Goal: Transaction & Acquisition: Purchase product/service

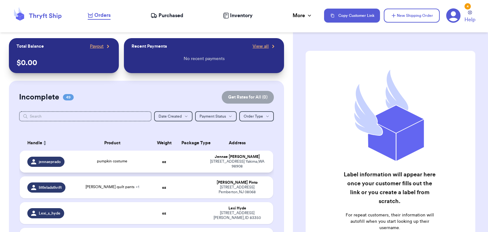
click at [206, 159] on td "[PERSON_NAME] [STREET_ADDRESS][PERSON_NAME]" at bounding box center [239, 161] width 68 height 22
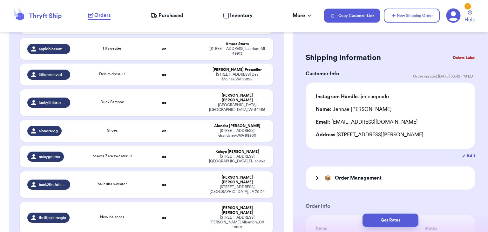
scroll to position [631, 0]
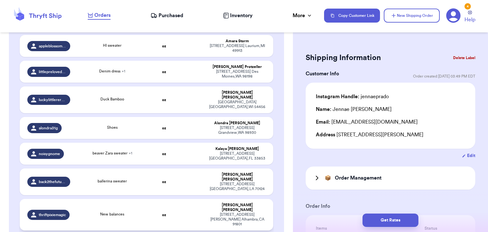
click at [118, 199] on td "New balances" at bounding box center [112, 214] width 76 height 31
type input "New balances"
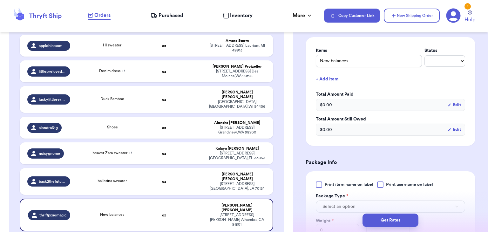
scroll to position [179, 0]
click at [380, 186] on div "Print item name on label Print username on label Package Type * Select an optio…" at bounding box center [390, 219] width 149 height 79
click at [380, 185] on div at bounding box center [380, 183] width 6 height 6
click at [0, 0] on input "Print username on label" at bounding box center [0, 0] width 0 height 0
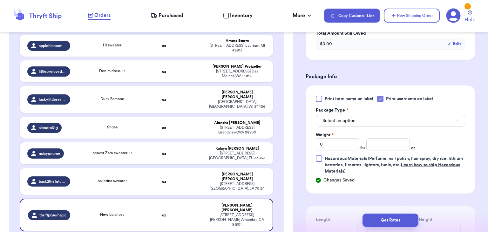
scroll to position [265, 0]
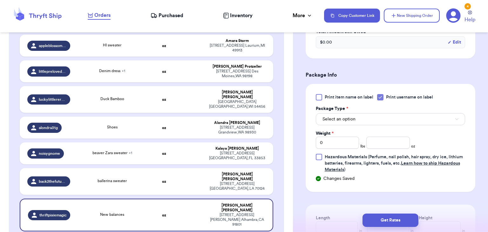
click at [401, 110] on div "Package Type *" at bounding box center [390, 108] width 149 height 6
click at [400, 112] on div "Select an option" at bounding box center [390, 118] width 149 height 13
click at [397, 114] on button "Select an option" at bounding box center [390, 119] width 149 height 12
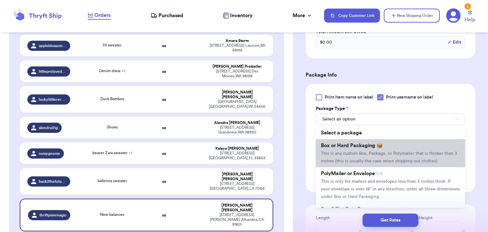
click at [389, 143] on li "Box or Hard Packaging 📦 This is any custom Box, Package, or Polymailer that is …" at bounding box center [390, 153] width 149 height 28
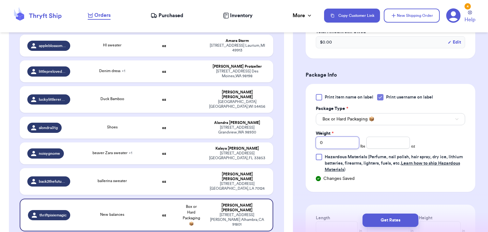
click at [341, 143] on input "0" at bounding box center [337, 142] width 43 height 12
type input "2"
click at [392, 147] on input "number" at bounding box center [387, 142] width 43 height 12
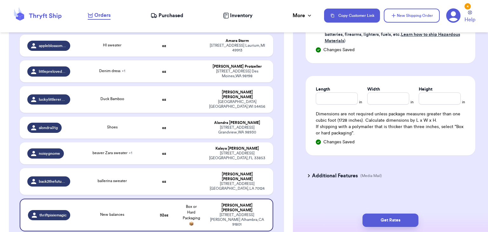
type input "4.5"
click at [343, 100] on input "Length" at bounding box center [337, 98] width 42 height 12
type input "13.5"
click at [389, 100] on input "Width *" at bounding box center [388, 98] width 42 height 12
type input "13"
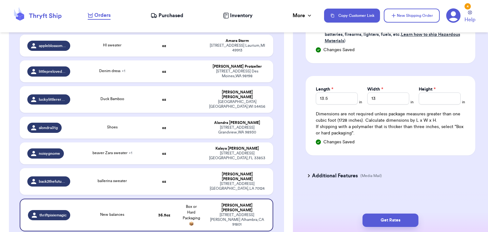
click at [440, 103] on div "Length * 13.5 in Width * 13 in Height * in Dimensions are not required unless p…" at bounding box center [390, 115] width 170 height 79
click at [439, 102] on input "Height *" at bounding box center [439, 98] width 42 height 12
type input "5"
click at [392, 226] on button "Get Rates" at bounding box center [390, 219] width 56 height 13
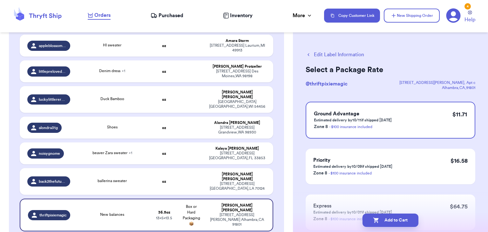
click at [392, 226] on button "Add to Cart" at bounding box center [390, 219] width 56 height 13
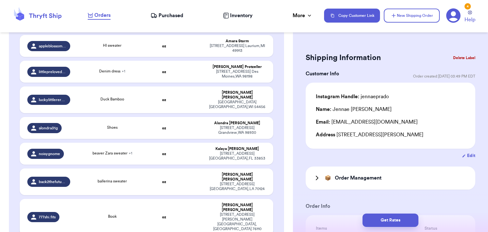
click at [149, 199] on td "Book" at bounding box center [112, 217] width 76 height 36
type input "Book"
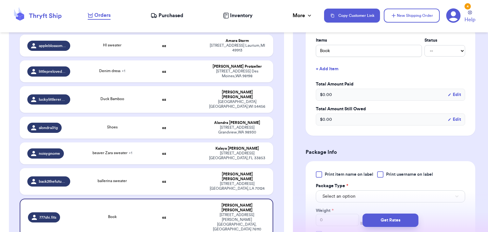
scroll to position [190, 0]
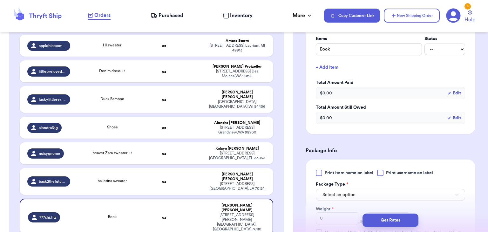
click at [380, 173] on div at bounding box center [380, 173] width 6 height 6
click at [0, 0] on input "Print username on label" at bounding box center [0, 0] width 0 height 0
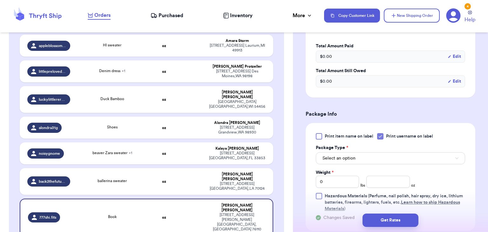
scroll to position [234, 0]
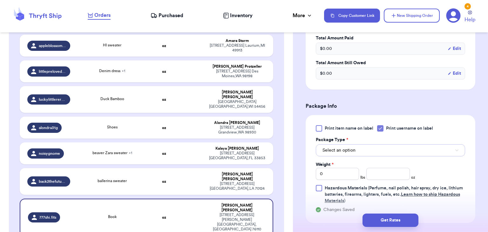
click at [372, 151] on button "Select an option" at bounding box center [390, 150] width 149 height 12
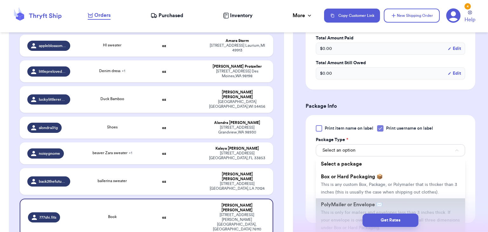
click at [372, 203] on span "PolyMailer or Envelope ✉️" at bounding box center [352, 204] width 62 height 5
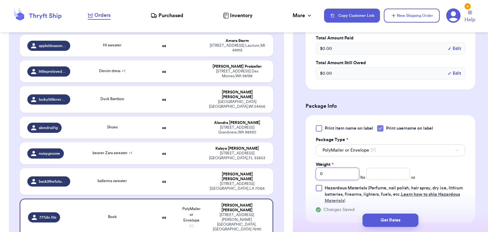
click at [349, 175] on input "0" at bounding box center [337, 174] width 43 height 12
type input "2"
click at [373, 170] on input "number" at bounding box center [387, 174] width 43 height 12
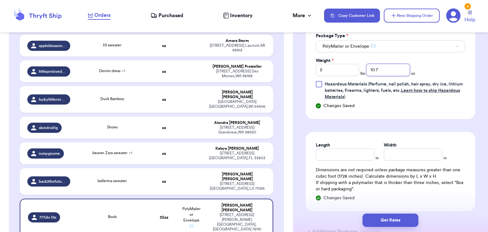
scroll to position [341, 0]
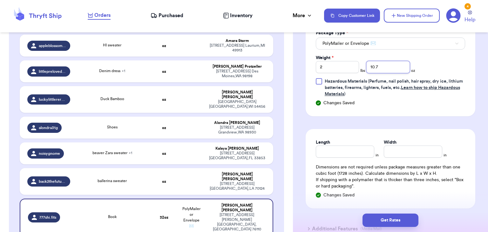
type input "10.7"
click at [367, 152] on input "Length" at bounding box center [345, 151] width 58 height 12
type input "14"
click at [389, 153] on input "Width *" at bounding box center [412, 151] width 58 height 12
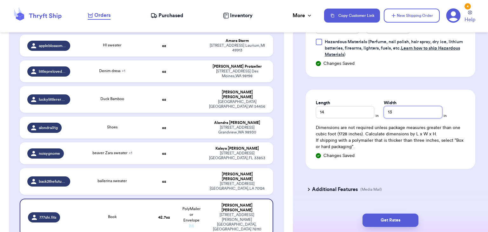
scroll to position [394, 0]
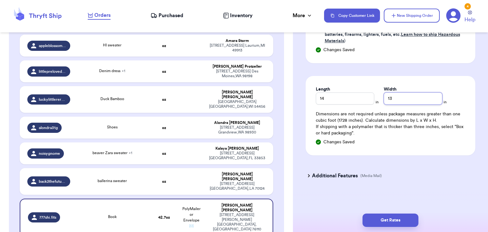
type input "13"
click at [342, 173] on h3 "Additional Features" at bounding box center [335, 176] width 46 height 8
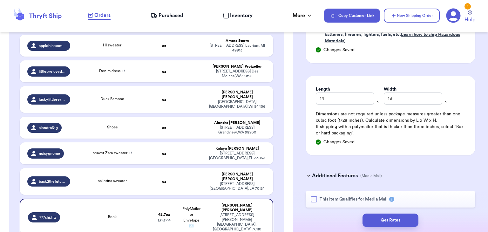
click at [314, 201] on div at bounding box center [313, 199] width 6 height 6
click at [0, 0] on input "This Item Qualifies for Media Mail" at bounding box center [0, 0] width 0 height 0
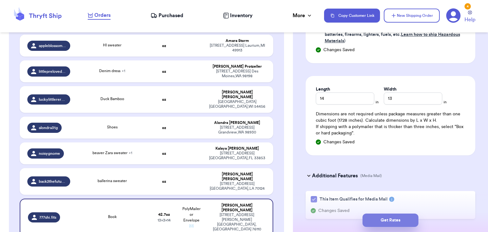
click at [380, 219] on button "Get Rates" at bounding box center [390, 219] width 56 height 13
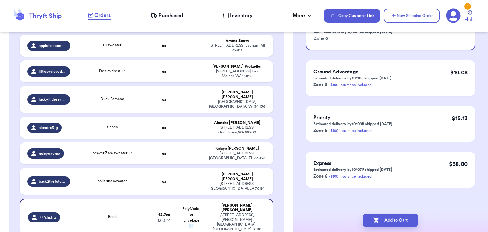
scroll to position [0, 0]
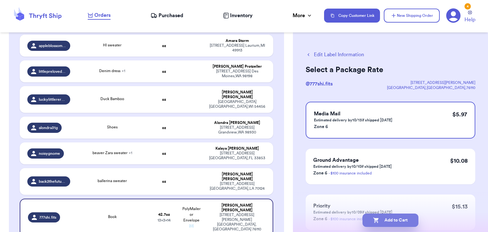
click at [385, 221] on button "Add to Cart" at bounding box center [390, 219] width 56 height 13
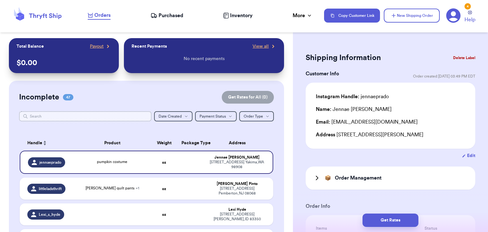
click at [77, 116] on input "text" at bounding box center [85, 116] width 132 height 10
type input "an"
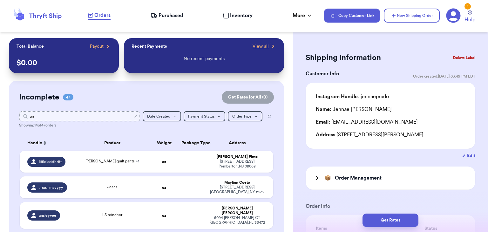
type input "a"
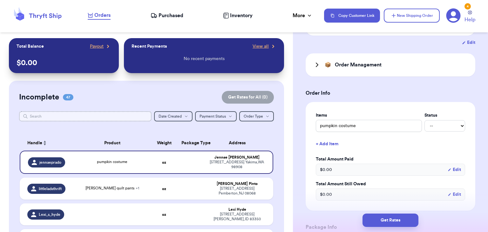
scroll to position [114, 0]
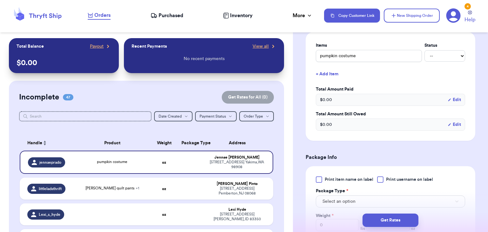
click at [388, 153] on h3 "Package Info" at bounding box center [390, 157] width 170 height 8
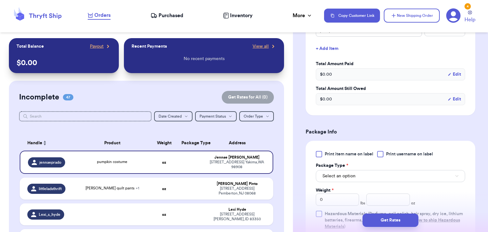
scroll to position [210, 0]
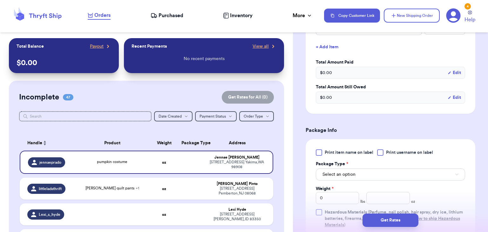
click at [381, 153] on div at bounding box center [380, 152] width 6 height 6
click at [0, 0] on input "Print username on label" at bounding box center [0, 0] width 0 height 0
click at [377, 176] on button "Select an option" at bounding box center [390, 174] width 149 height 12
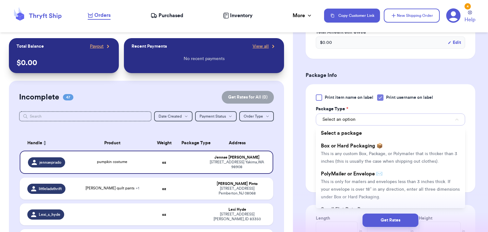
scroll to position [265, 0]
click at [377, 176] on li "PolyMailer or Envelope ✉️ This is only for mailers and envelopes less than 3 in…" at bounding box center [390, 185] width 149 height 36
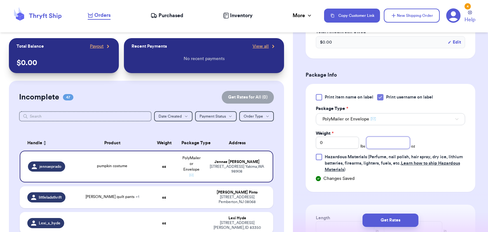
click at [382, 140] on input "number" at bounding box center [387, 142] width 43 height 12
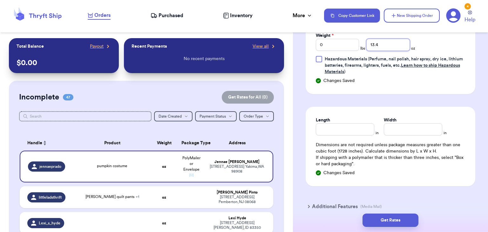
scroll to position [363, 0]
type input "13.4"
click at [367, 125] on input "Length" at bounding box center [345, 129] width 58 height 12
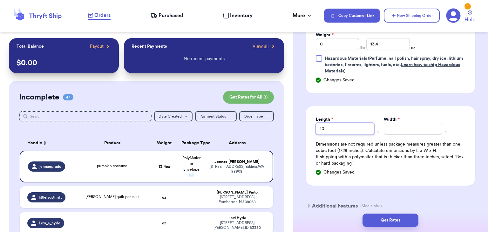
type input "10"
click at [388, 130] on input "Width *" at bounding box center [412, 129] width 58 height 12
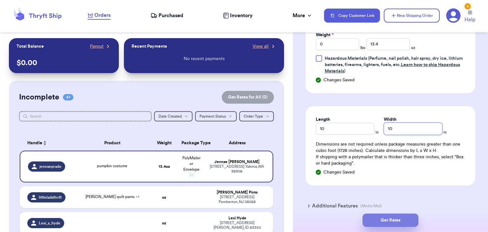
type input "10"
click at [402, 223] on button "Get Rates" at bounding box center [390, 219] width 56 height 13
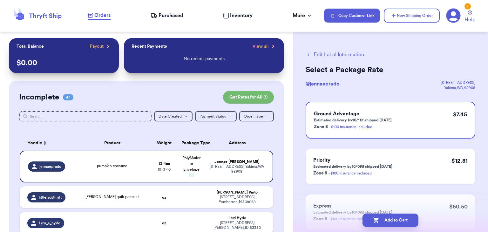
click at [402, 223] on button "Add to Cart" at bounding box center [390, 219] width 56 height 13
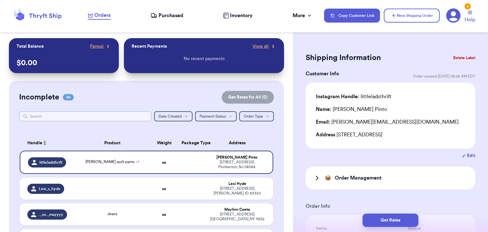
click at [144, 119] on input "text" at bounding box center [85, 116] width 132 height 10
type input "r"
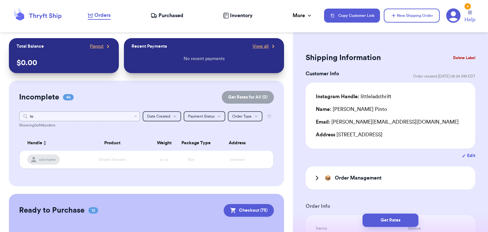
type input "t"
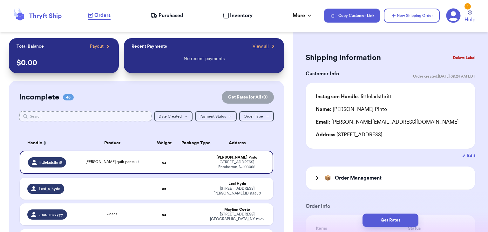
click at [51, 113] on input "text" at bounding box center [85, 116] width 132 height 10
type input "si"
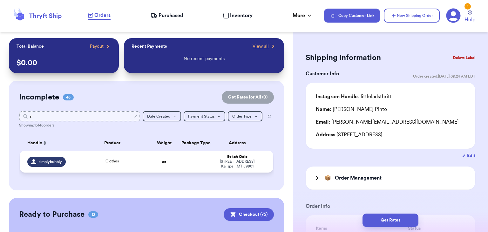
type input "si"
click at [128, 155] on td "Clothes" at bounding box center [112, 161] width 76 height 22
type input "Clothes"
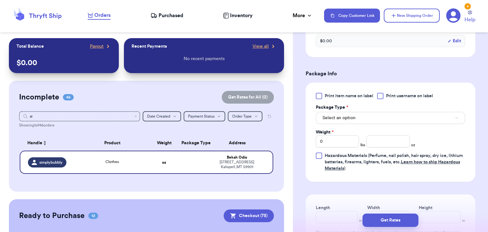
scroll to position [268, 0]
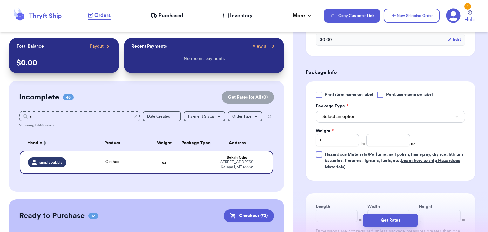
click at [381, 94] on div at bounding box center [380, 94] width 6 height 6
click at [0, 0] on input "Print username on label" at bounding box center [0, 0] width 0 height 0
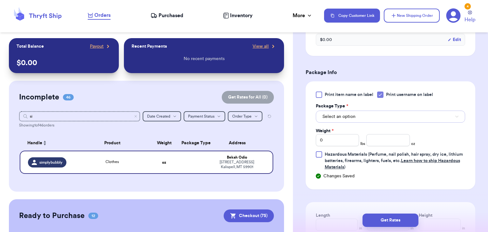
click at [382, 111] on button "Select an option" at bounding box center [390, 116] width 149 height 12
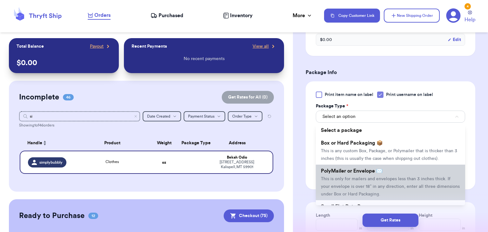
click at [385, 184] on span "This is only for mailers and envelopes less than 3 inches thick. If your envelo…" at bounding box center [390, 186] width 139 height 20
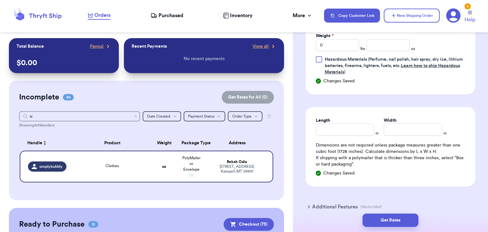
scroll to position [364, 0]
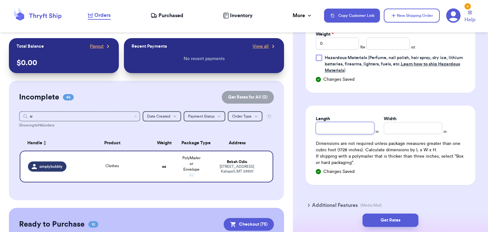
click at [344, 127] on input "Length" at bounding box center [345, 128] width 58 height 12
type input "1"
click at [417, 130] on input "Width *" at bounding box center [412, 128] width 58 height 12
type input "1"
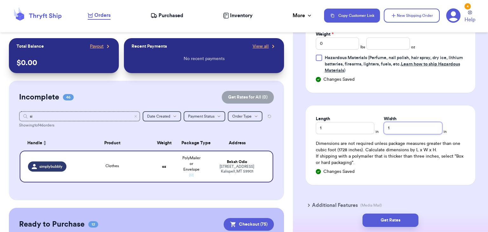
type input "1.2"
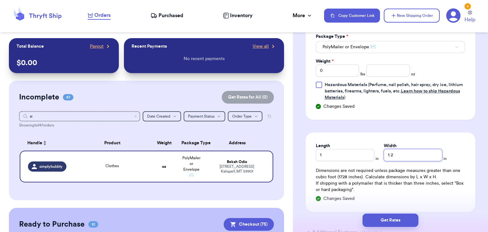
scroll to position [336, 0]
type input "1.2"
click at [330, 77] on div "Print item name on label Print username on label Package Type * PolyMailer or E…" at bounding box center [390, 62] width 149 height 79
click at [332, 73] on input "0" at bounding box center [337, 71] width 43 height 12
type input "1"
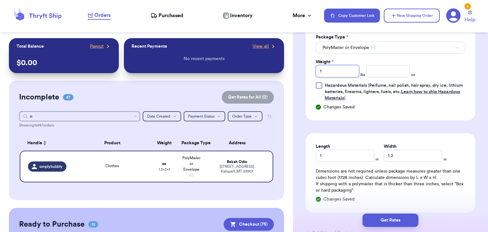
type input "1"
click at [390, 73] on input "number" at bounding box center [387, 71] width 43 height 12
type input "1.2"
click at [348, 150] on input "1" at bounding box center [345, 156] width 58 height 12
type input "10"
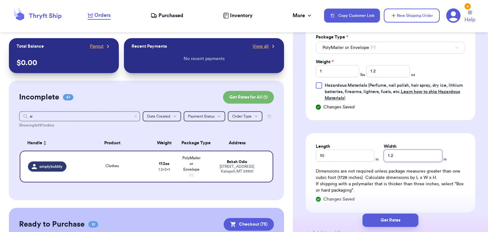
click at [402, 159] on input "1.2" at bounding box center [412, 156] width 58 height 12
type input "10"
click at [388, 218] on button "Get Rates" at bounding box center [390, 219] width 56 height 13
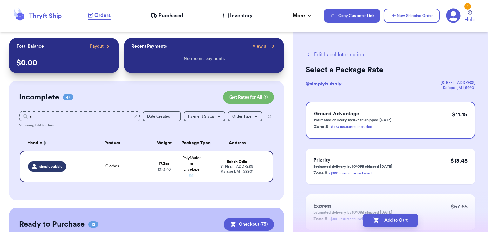
click at [388, 218] on button "Add to Cart" at bounding box center [390, 219] width 56 height 13
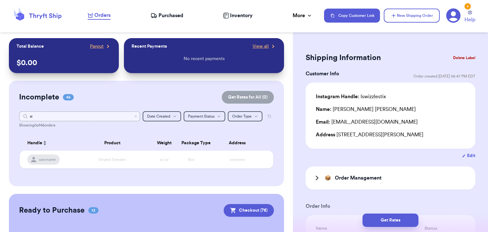
click at [129, 114] on input "si" at bounding box center [79, 116] width 121 height 10
type input "s"
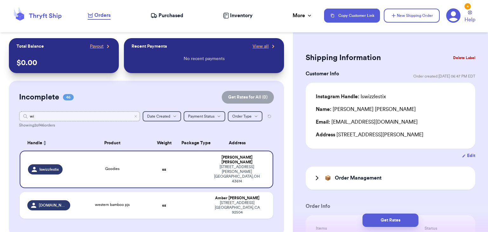
type input "wil"
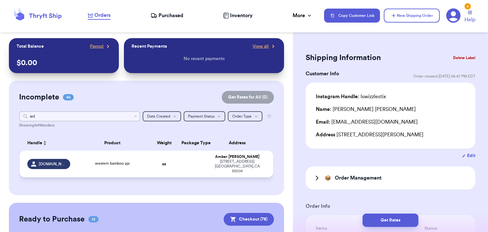
type input "wil"
click at [94, 151] on td "western bamboo pjs" at bounding box center [112, 163] width 76 height 27
type input "western bamboo pjs"
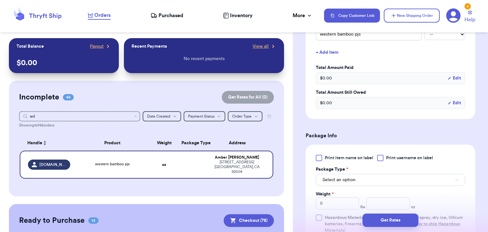
scroll to position [209, 0]
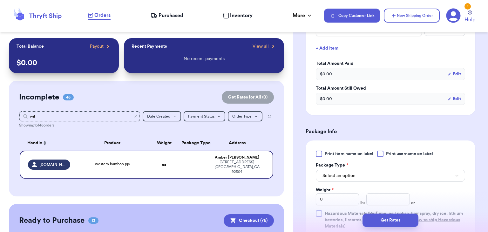
click at [381, 156] on div "Print item name on label Print username on label Package Type * Select an optio…" at bounding box center [390, 189] width 149 height 79
click at [383, 152] on div at bounding box center [380, 153] width 6 height 6
click at [0, 0] on input "Print username on label" at bounding box center [0, 0] width 0 height 0
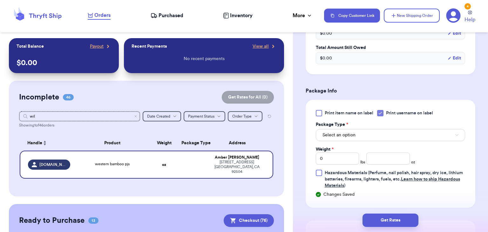
scroll to position [250, 0]
click at [382, 157] on input "number" at bounding box center [387, 157] width 43 height 12
type input "4.0"
click at [384, 135] on button "Select an option" at bounding box center [390, 134] width 149 height 12
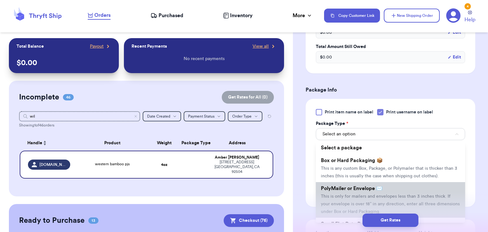
click at [376, 188] on span "PolyMailer or Envelope ✉️" at bounding box center [352, 188] width 62 height 5
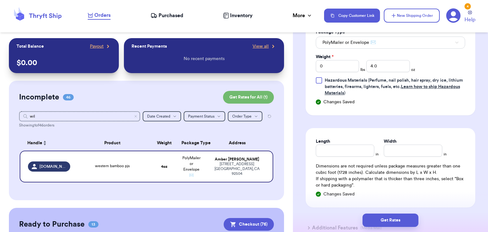
scroll to position [347, 0]
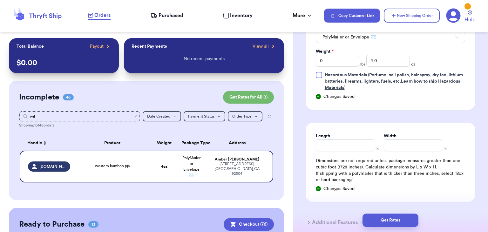
click at [345, 133] on div "Length" at bounding box center [345, 136] width 58 height 6
click at [347, 143] on input "Length" at bounding box center [345, 145] width 58 height 12
type input "7.5"
click at [407, 139] on input "Width *" at bounding box center [412, 145] width 58 height 12
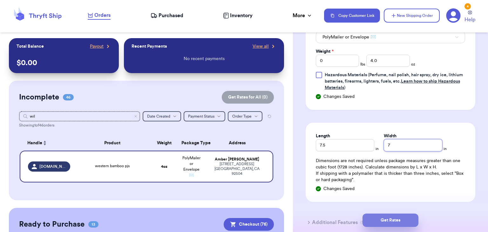
type input "7"
click at [376, 226] on button "Get Rates" at bounding box center [390, 219] width 56 height 13
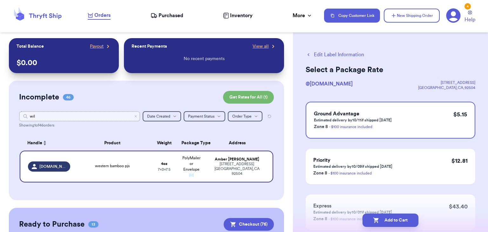
click at [136, 118] on input "wil" at bounding box center [79, 116] width 121 height 10
type input "w"
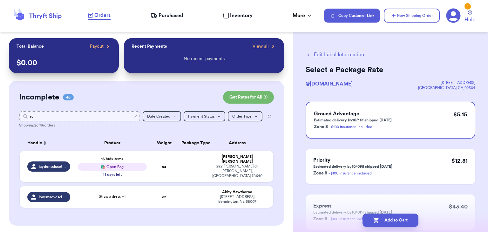
type input "s"
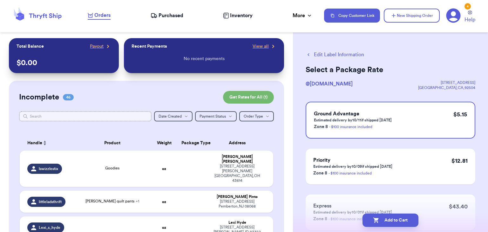
click at [62, 119] on input "text" at bounding box center [85, 116] width 132 height 10
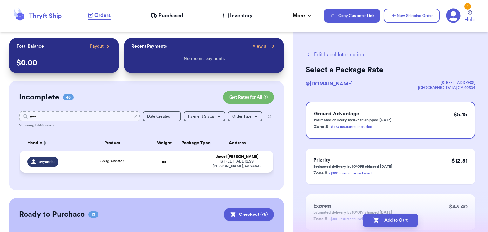
type input "evy"
click at [110, 157] on td "Snug sweater" at bounding box center [112, 161] width 76 height 22
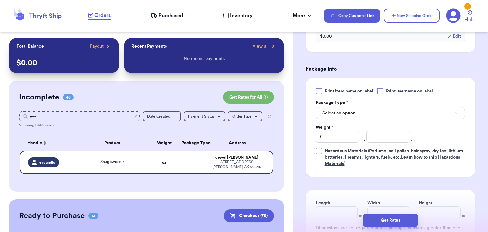
scroll to position [272, 0]
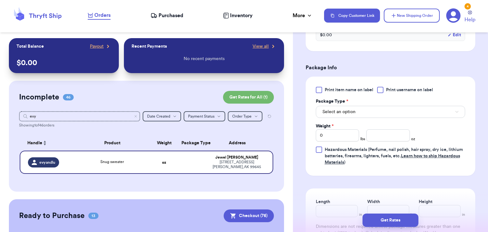
click at [380, 89] on div at bounding box center [380, 90] width 6 height 6
click at [0, 0] on input "Print username on label" at bounding box center [0, 0] width 0 height 0
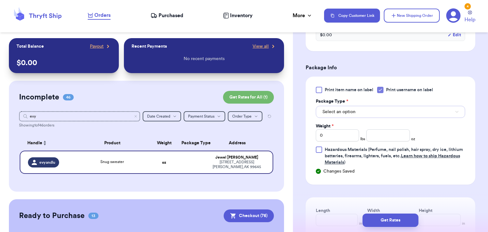
click at [382, 110] on button "Select an option" at bounding box center [390, 112] width 149 height 12
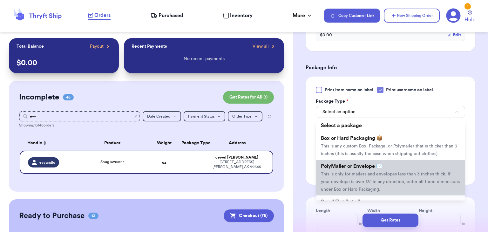
click at [379, 165] on span "PolyMailer or Envelope ✉️" at bounding box center [352, 165] width 62 height 5
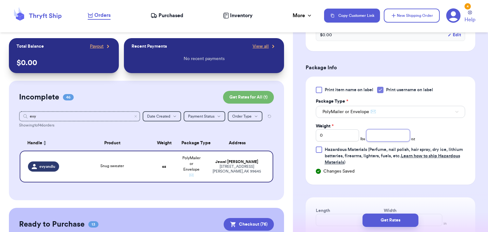
click at [396, 135] on input "number" at bounding box center [387, 135] width 43 height 12
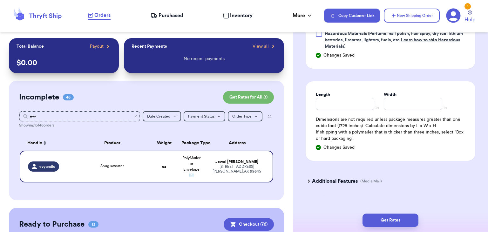
scroll to position [390, 0]
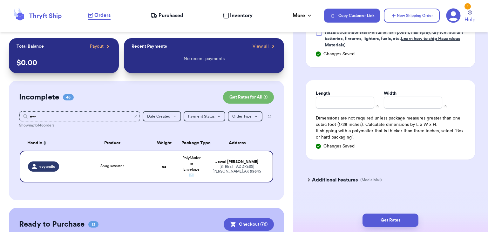
type input "15.3"
click at [317, 102] on input "Length" at bounding box center [345, 103] width 58 height 12
type input "10"
click at [390, 105] on input "Width *" at bounding box center [412, 103] width 58 height 12
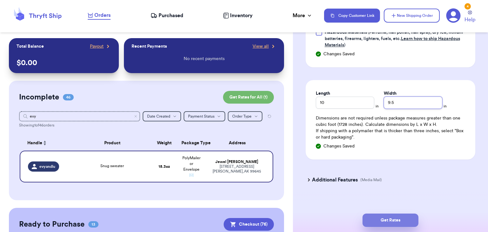
type input "9.5"
click at [393, 218] on button "Get Rates" at bounding box center [390, 219] width 56 height 13
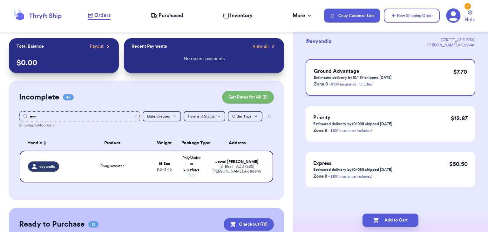
scroll to position [0, 0]
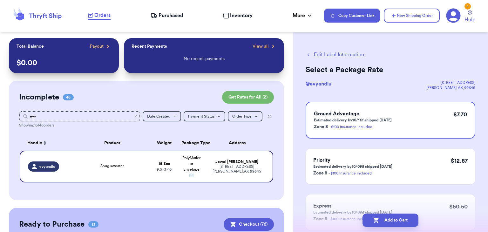
click at [393, 218] on button "Add to Cart" at bounding box center [390, 219] width 56 height 13
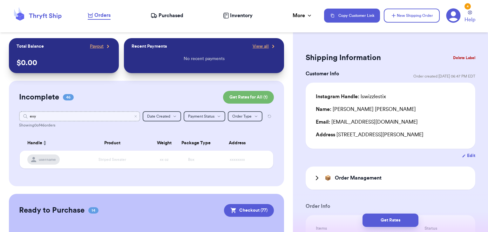
click at [135, 120] on input "evy" at bounding box center [79, 116] width 121 height 10
click at [137, 117] on icon "Clear search" at bounding box center [136, 116] width 4 height 4
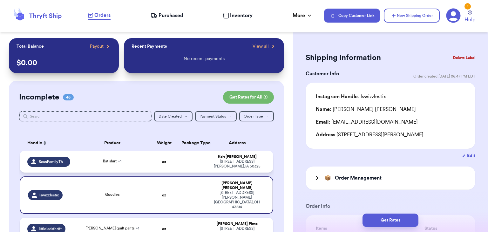
click at [119, 156] on td "Bat shirt + 1" at bounding box center [112, 161] width 76 height 22
type input "Bat shirt"
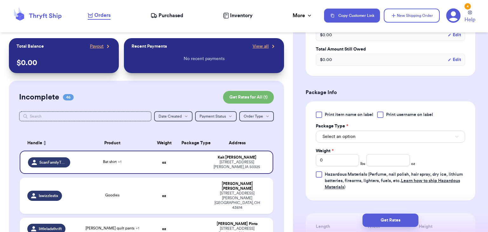
scroll to position [270, 0]
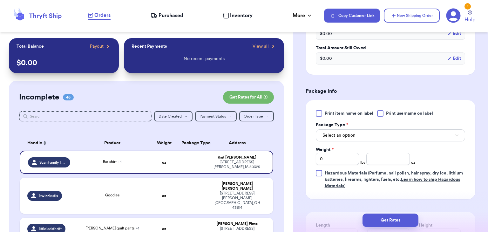
click at [383, 114] on div at bounding box center [380, 113] width 6 height 6
click at [0, 0] on input "Print username on label" at bounding box center [0, 0] width 0 height 0
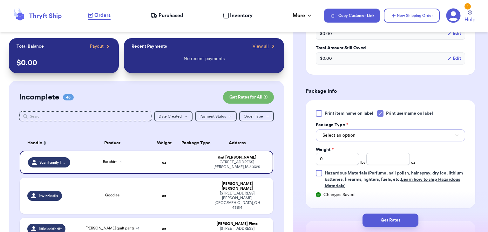
click at [390, 131] on button "Select an option" at bounding box center [390, 135] width 149 height 12
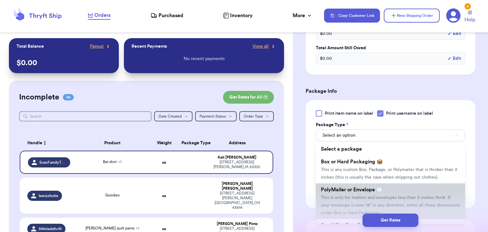
click at [386, 192] on li "PolyMailer or Envelope ✉️ This is only for mailers and envelopes less than 3 in…" at bounding box center [390, 201] width 149 height 36
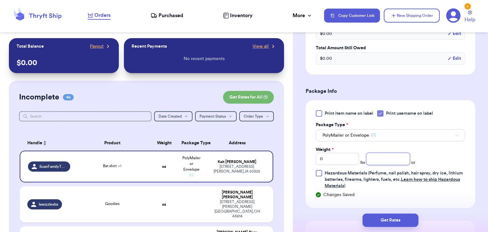
click at [380, 154] on input "number" at bounding box center [387, 159] width 43 height 12
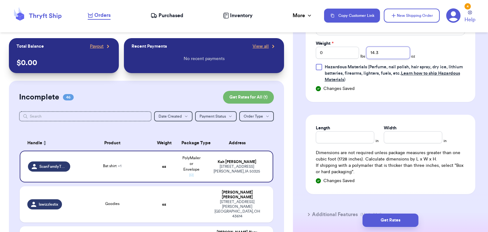
scroll to position [378, 0]
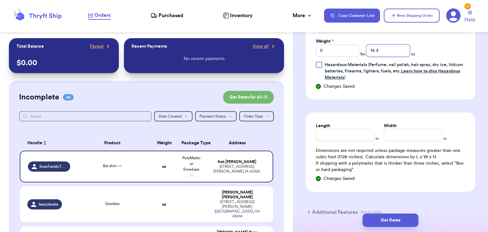
type input "14.3"
click at [341, 135] on input "Length" at bounding box center [345, 135] width 58 height 12
type input "10"
click at [389, 129] on input "Width *" at bounding box center [412, 135] width 58 height 12
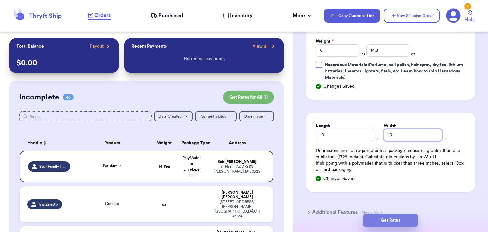
type input "10"
click at [408, 226] on button "Get Rates" at bounding box center [390, 219] width 56 height 13
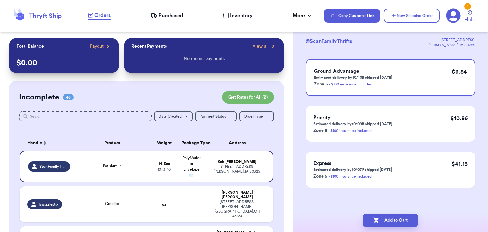
scroll to position [0, 0]
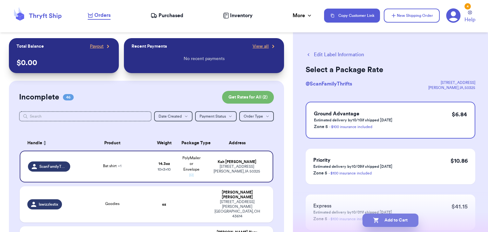
click at [408, 225] on button "Add to Cart" at bounding box center [390, 219] width 56 height 13
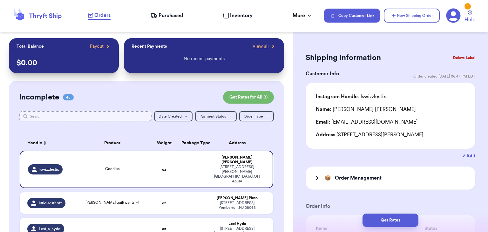
click at [91, 118] on input "text" at bounding box center [85, 116] width 132 height 10
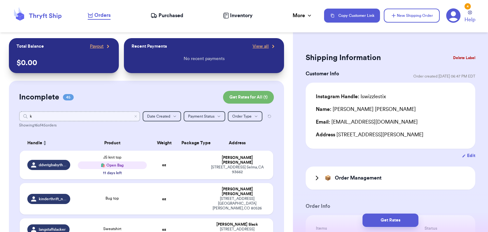
type input "kd"
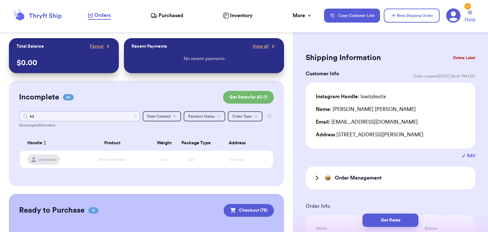
type input "k"
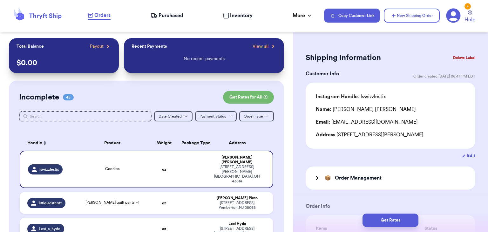
click at [44, 123] on div at bounding box center [146, 125] width 255 height 5
click at [44, 119] on input "text" at bounding box center [85, 116] width 132 height 10
type input "sa"
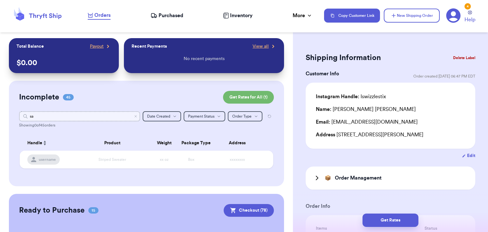
type input "s"
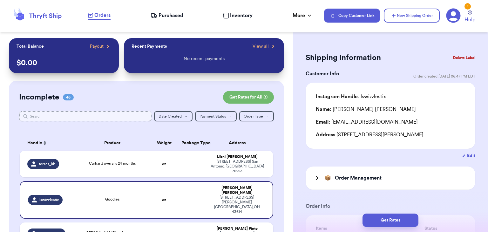
click at [110, 111] on input "text" at bounding box center [85, 116] width 132 height 10
click at [110, 112] on input "text" at bounding box center [85, 116] width 132 height 10
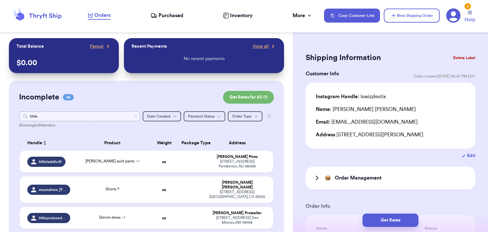
type input "littlej"
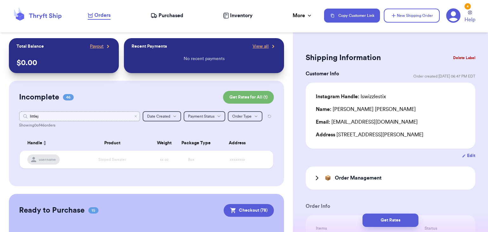
type input "little"
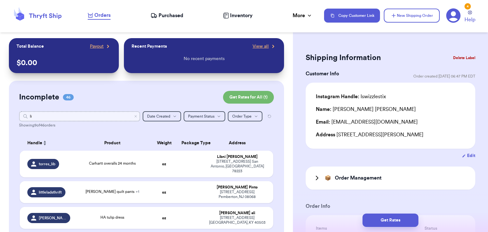
type input "l"
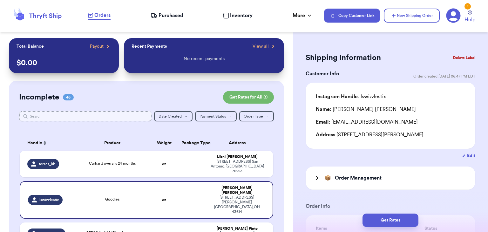
click at [60, 112] on input "text" at bounding box center [85, 116] width 132 height 10
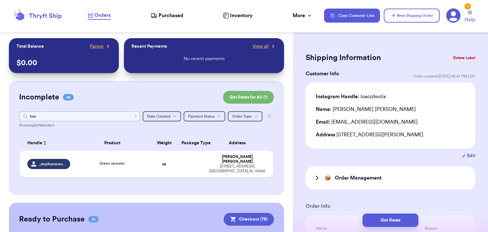
type input "[PERSON_NAME]"
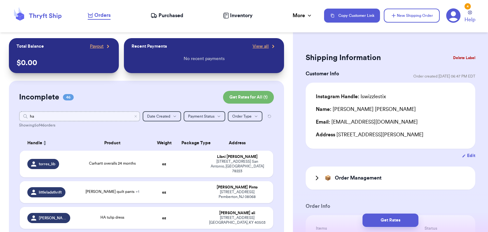
type input "h"
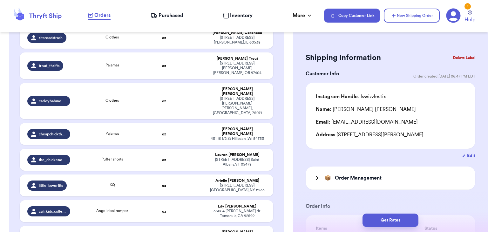
scroll to position [995, 0]
type input "western bamboo pjs"
type input "4"
type input "7.5"
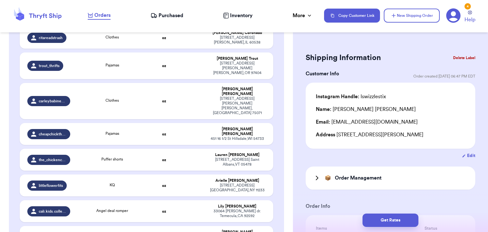
type input "7"
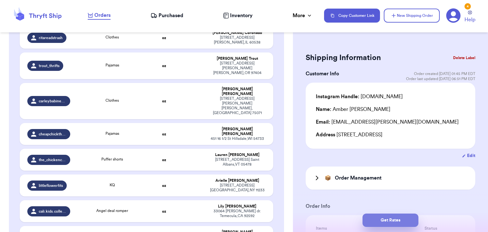
click at [380, 225] on button "Get Rates" at bounding box center [390, 219] width 56 height 13
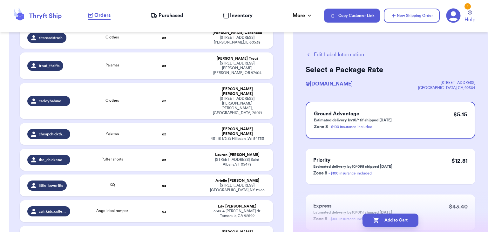
click at [380, 225] on button "Add to Cart" at bounding box center [390, 219] width 56 height 13
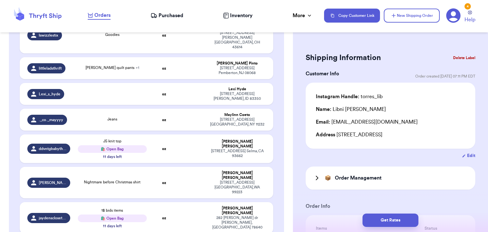
scroll to position [163, 0]
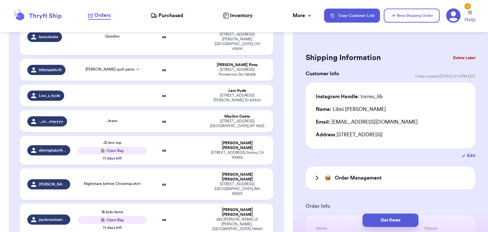
click at [143, 209] on div "1$ bids items 🛍️ Open Bag 11 days left" at bounding box center [112, 219] width 69 height 21
type input "1$ bids items"
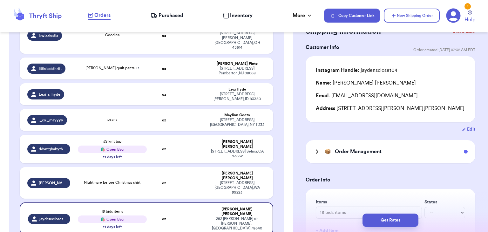
scroll to position [27, 0]
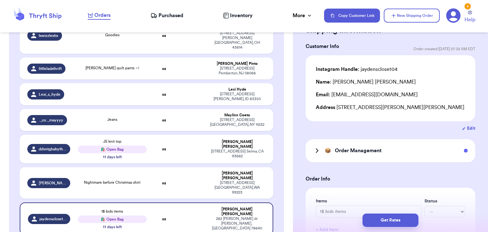
click at [400, 161] on div "📦 Order Management" at bounding box center [390, 150] width 170 height 23
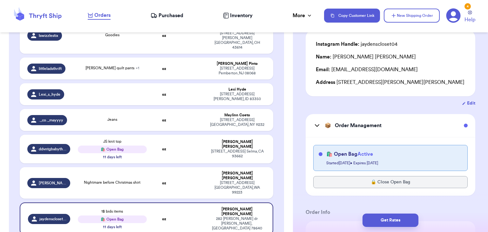
scroll to position [53, 0]
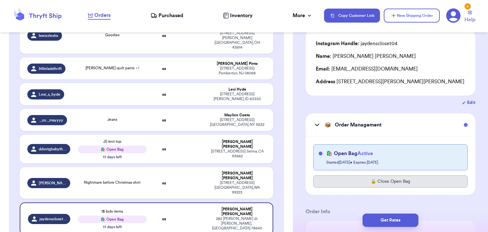
click at [392, 185] on button "🔒 Close Open Bag" at bounding box center [390, 181] width 154 height 12
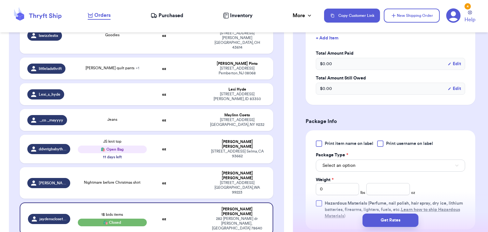
scroll to position [279, 0]
click at [383, 143] on div at bounding box center [380, 143] width 6 height 6
click at [0, 0] on input "Print username on label" at bounding box center [0, 0] width 0 height 0
click at [384, 162] on button "Select an option" at bounding box center [390, 165] width 149 height 12
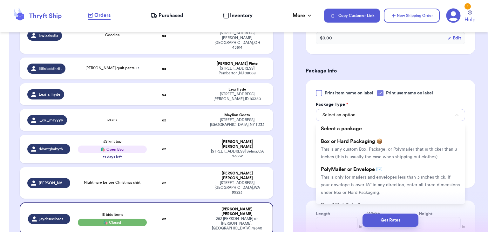
scroll to position [335, 0]
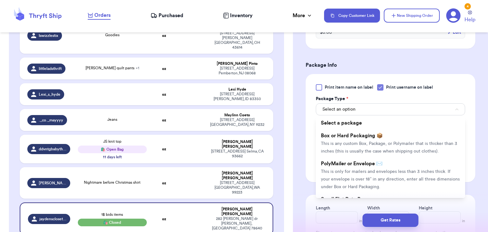
click at [384, 162] on li "PolyMailer or Envelope ✉️ This is only for mailers and envelopes less than 3 in…" at bounding box center [390, 175] width 149 height 36
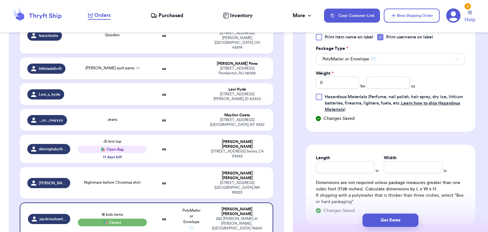
scroll to position [388, 0]
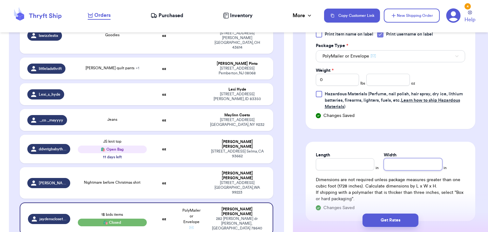
click at [404, 163] on input "Width" at bounding box center [412, 164] width 58 height 12
type input "9"
type input "9.9"
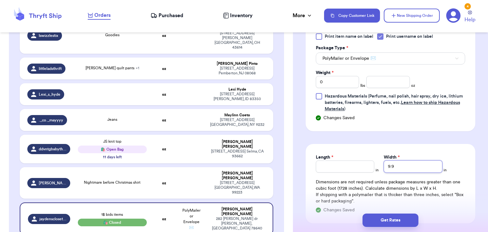
scroll to position [385, 0]
type input "9.9"
click at [392, 80] on input "number" at bounding box center [387, 82] width 43 height 12
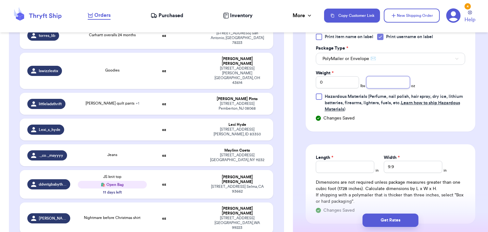
scroll to position [189, 0]
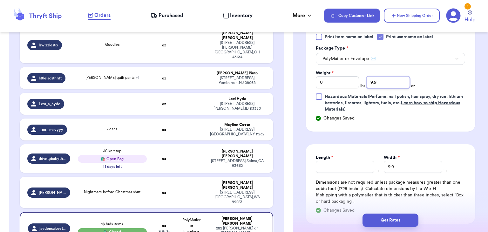
type input "9.9"
click at [400, 163] on input "9.9" at bounding box center [412, 167] width 58 height 12
type input "9"
click at [347, 158] on div "Length" at bounding box center [345, 157] width 58 height 6
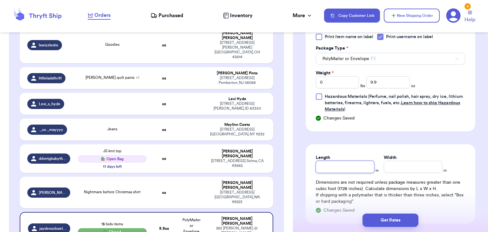
click at [343, 165] on input "Length" at bounding box center [345, 167] width 58 height 12
type input "1"
type input "19"
type input "1"
type input "10"
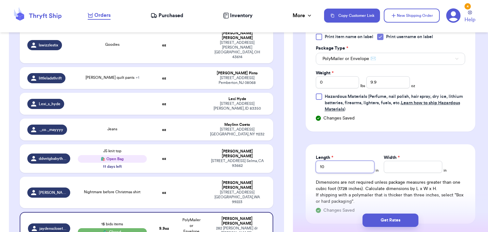
type input "10"
click at [395, 171] on input "Width *" at bounding box center [412, 167] width 58 height 12
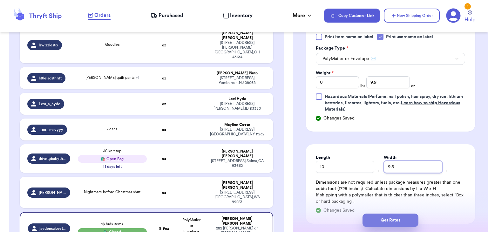
type input "9.5"
click at [387, 223] on button "Get Rates" at bounding box center [390, 219] width 56 height 13
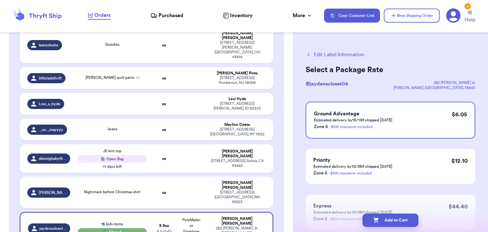
click at [387, 223] on button "Add to Cart" at bounding box center [390, 219] width 56 height 13
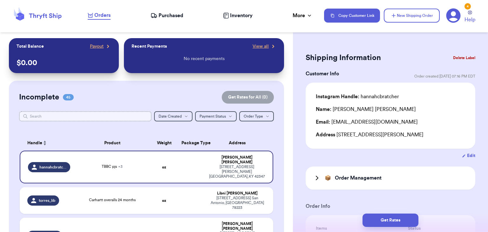
click at [54, 118] on input "text" at bounding box center [85, 116] width 132 height 10
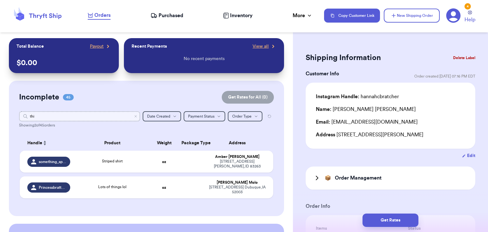
type input "th"
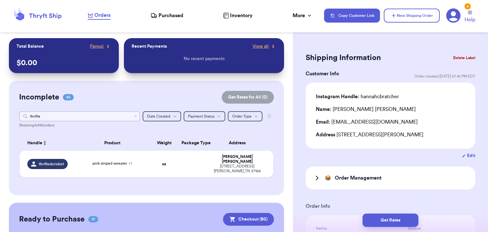
type input "thrifted"
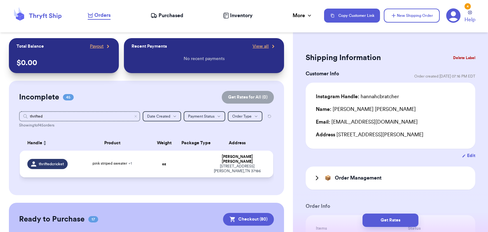
click at [136, 163] on div "pink striped sweater + 1" at bounding box center [112, 163] width 69 height 7
type input "pink striped sweater"
type input "blue knit stripe sweater"
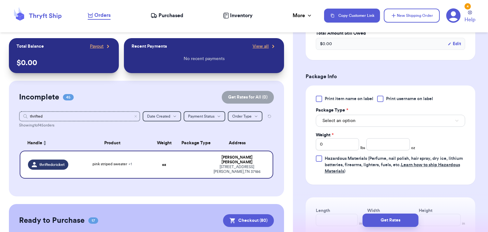
scroll to position [284, 0]
click at [380, 97] on div at bounding box center [380, 99] width 6 height 6
click at [0, 0] on input "Print username on label" at bounding box center [0, 0] width 0 height 0
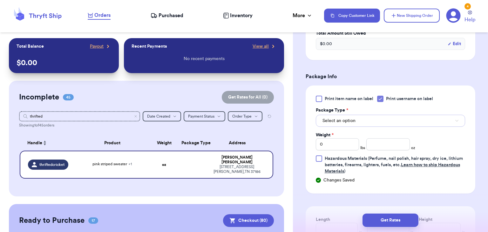
click at [380, 120] on button "Select an option" at bounding box center [390, 121] width 149 height 12
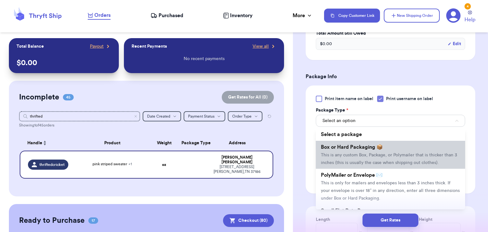
click at [380, 155] on span "This is any custom Box, Package, or Polymailer that is thicker than 3 inches (t…" at bounding box center [389, 159] width 136 height 12
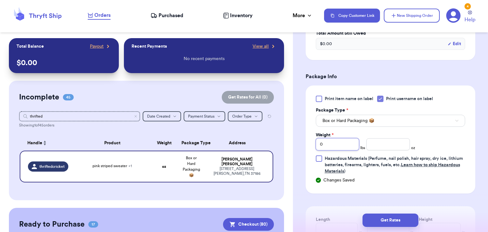
click at [349, 143] on input "0" at bounding box center [337, 144] width 43 height 12
type input "2"
click at [383, 142] on input "number" at bounding box center [387, 144] width 43 height 12
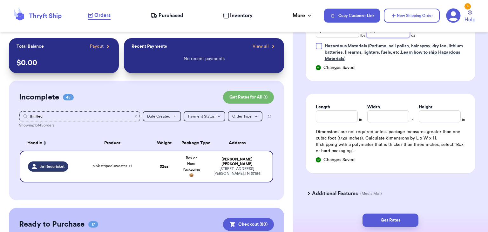
scroll to position [397, 0]
type input "2.1"
click at [338, 115] on input "Length" at bounding box center [337, 116] width 42 height 12
type input "11"
click at [382, 117] on input "Width *" at bounding box center [388, 116] width 42 height 12
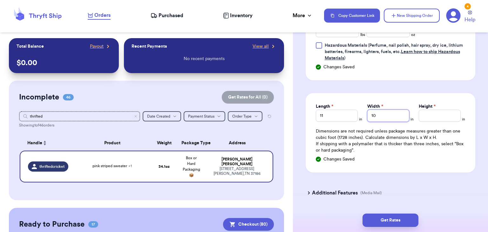
type input "10"
click at [425, 115] on input "Height *" at bounding box center [439, 116] width 42 height 12
type input "4"
click at [403, 216] on button "Get Rates" at bounding box center [390, 219] width 56 height 13
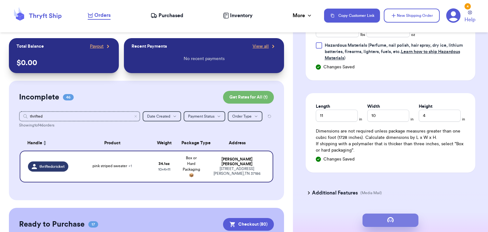
scroll to position [0, 0]
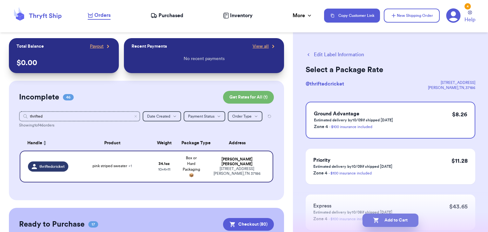
click at [383, 226] on button "Add to Cart" at bounding box center [390, 219] width 56 height 13
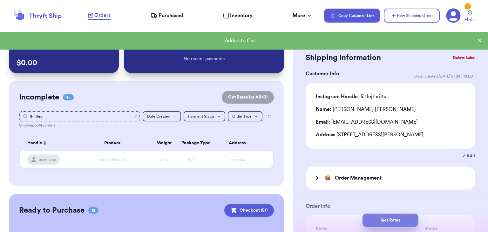
click at [389, 221] on button "Get Rates" at bounding box center [390, 219] width 56 height 13
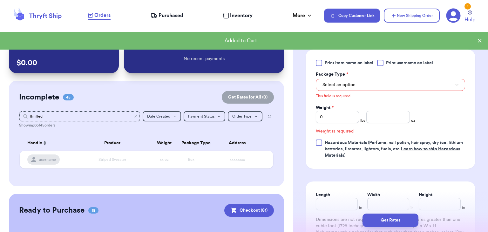
scroll to position [300, 0]
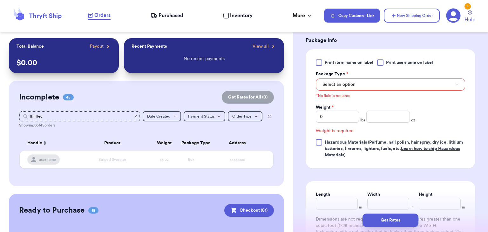
click at [136, 116] on icon "Clear search" at bounding box center [136, 116] width 4 height 4
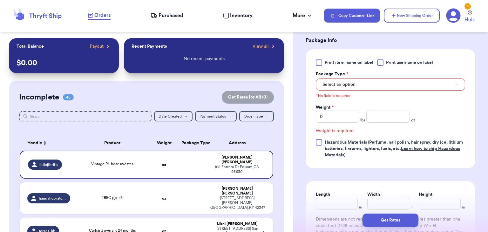
click at [138, 218] on td "Carhartt overalls 24 months" at bounding box center [112, 230] width 76 height 27
type input "Carhartt overalls 24 months"
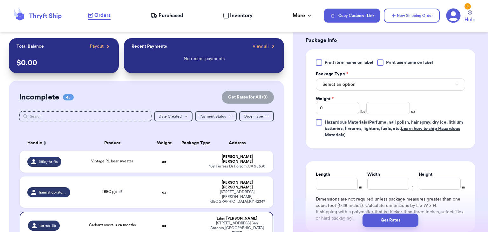
click at [383, 63] on div at bounding box center [380, 62] width 6 height 6
click at [0, 0] on input "Print username on label" at bounding box center [0, 0] width 0 height 0
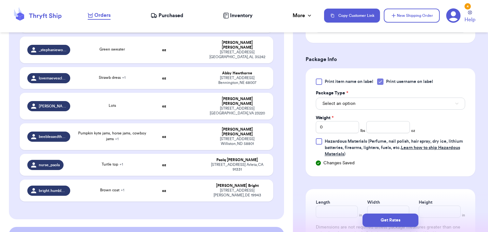
scroll to position [1240, 0]
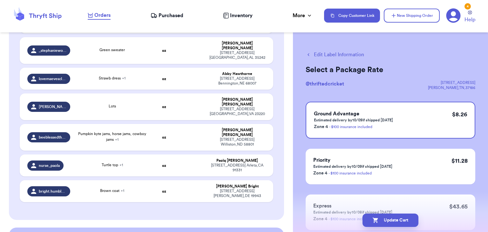
click at [315, 53] on button "Edit Label Information" at bounding box center [334, 55] width 58 height 8
checkbox input "false"
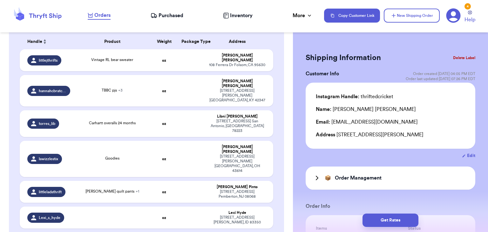
scroll to position [104, 0]
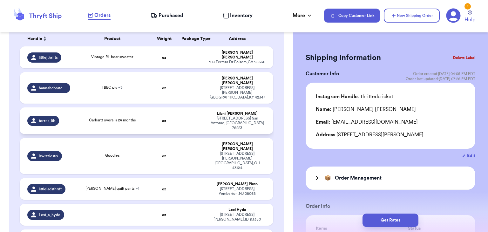
click at [149, 116] on td "Carhartt overalls 24 months" at bounding box center [112, 120] width 76 height 27
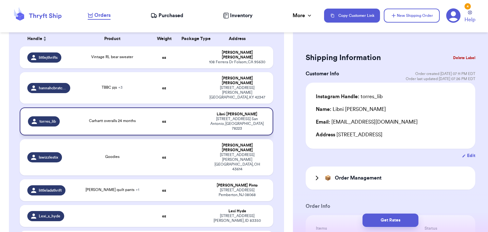
type input "Carhartt overalls 24 months"
type input "0"
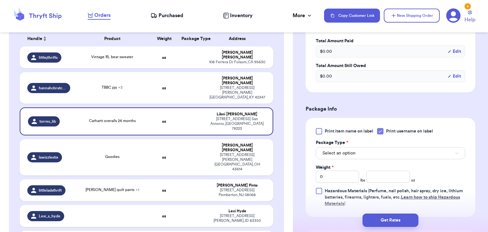
scroll to position [234, 0]
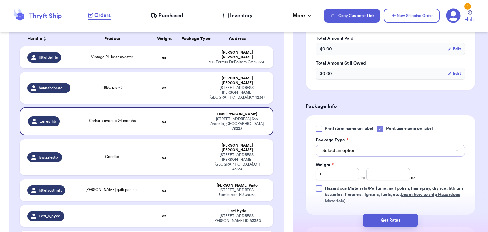
click at [395, 146] on button "Select an option" at bounding box center [390, 150] width 149 height 12
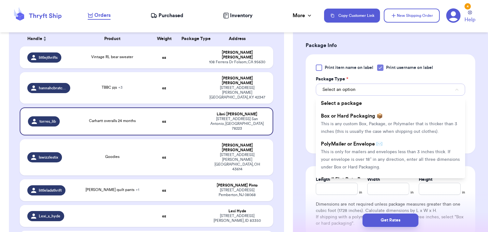
scroll to position [296, 0]
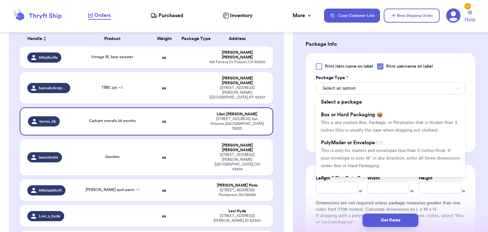
click at [395, 146] on li "PolyMailer or Envelope ✉️ This is only for mailers and envelopes less than 3 in…" at bounding box center [390, 154] width 149 height 36
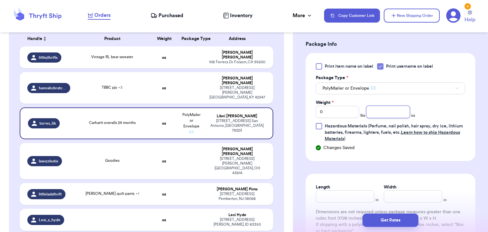
click at [386, 110] on input "number" at bounding box center [387, 112] width 43 height 12
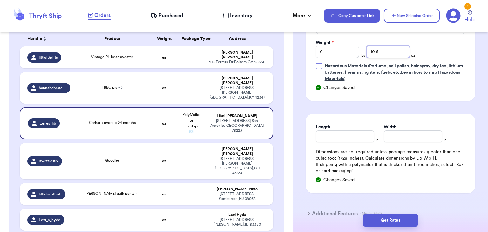
scroll to position [358, 0]
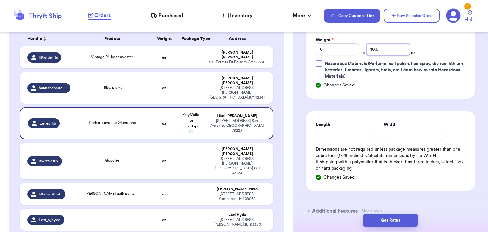
type input "10.6"
click at [341, 134] on input "Length" at bounding box center [345, 134] width 58 height 12
type input "10"
click at [397, 138] on input "Width *" at bounding box center [412, 134] width 58 height 12
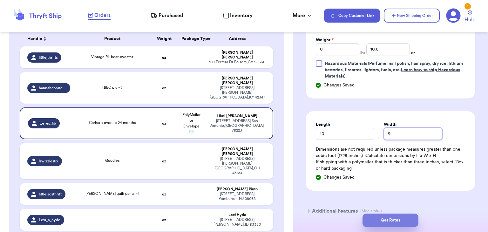
type input "9"
click at [392, 222] on button "Get Rates" at bounding box center [390, 219] width 56 height 13
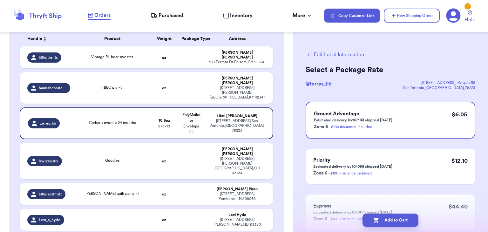
click at [392, 222] on button "Add to Cart" at bounding box center [390, 219] width 56 height 13
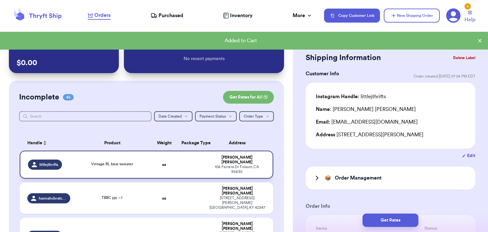
click at [133, 168] on td "Vintage RL bear sweater" at bounding box center [112, 164] width 76 height 28
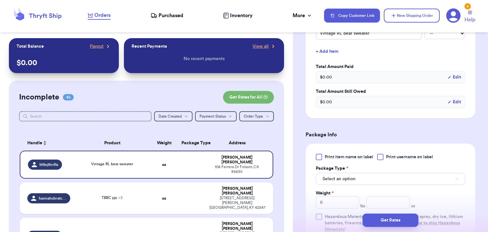
scroll to position [211, 0]
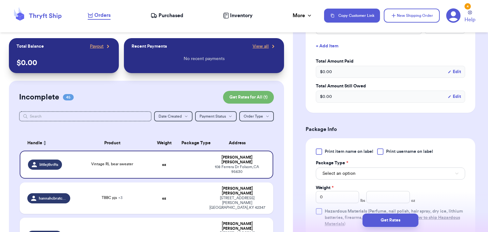
click at [382, 154] on div "Print item name on label Print username on label Package Type * Select an optio…" at bounding box center [390, 187] width 149 height 79
click at [382, 150] on div at bounding box center [380, 151] width 6 height 6
click at [0, 0] on input "Print username on label" at bounding box center [0, 0] width 0 height 0
click at [388, 173] on button "Select an option" at bounding box center [390, 173] width 149 height 12
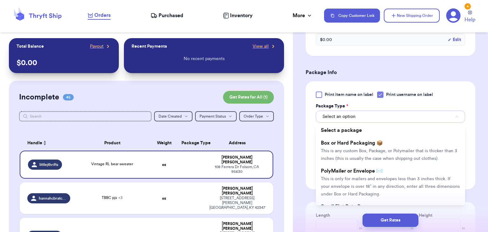
scroll to position [268, 0]
click at [388, 173] on li "PolyMailer or Envelope ✉️ This is only for mailers and envelopes less than 3 in…" at bounding box center [390, 182] width 149 height 36
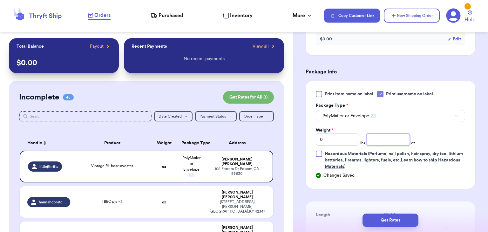
click at [380, 143] on input "number" at bounding box center [387, 139] width 43 height 12
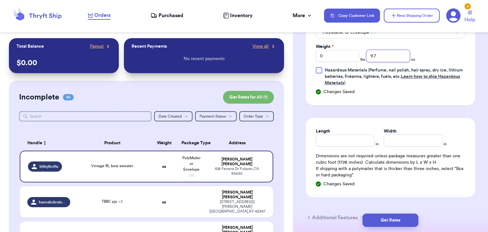
scroll to position [352, 0]
type input "9.7"
click at [334, 142] on input "Length" at bounding box center [345, 140] width 58 height 12
type input "10"
click at [393, 138] on input "Width *" at bounding box center [412, 140] width 58 height 12
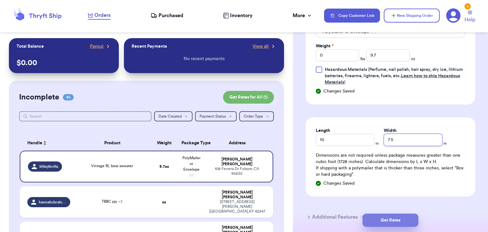
type input "7.5"
click at [380, 217] on button "Get Rates" at bounding box center [390, 219] width 56 height 13
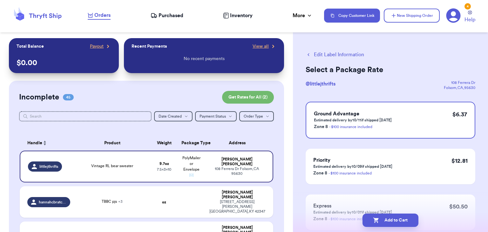
click at [380, 217] on button "Add to Cart" at bounding box center [390, 219] width 56 height 13
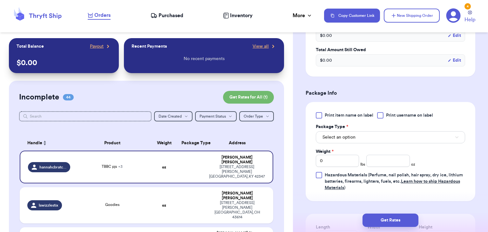
scroll to position [311, 0]
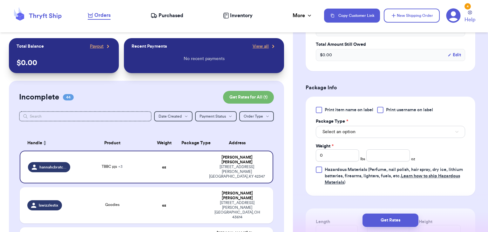
click at [381, 111] on div at bounding box center [380, 110] width 6 height 6
click at [0, 0] on input "Print username on label" at bounding box center [0, 0] width 0 height 0
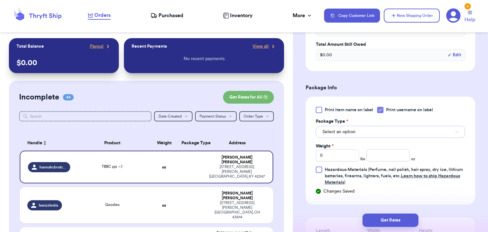
click at [379, 131] on button "Select an option" at bounding box center [390, 132] width 149 height 12
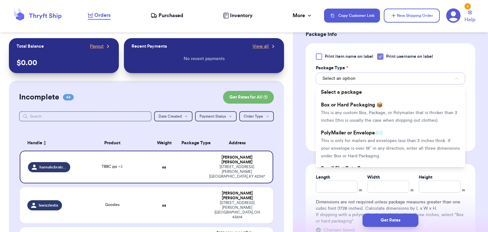
scroll to position [366, 0]
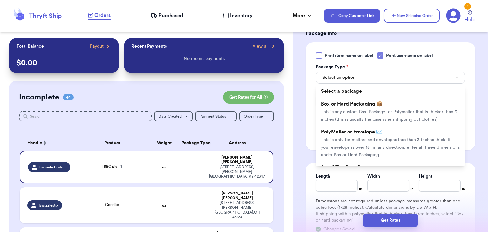
click at [379, 131] on span "PolyMailer or Envelope ✉️" at bounding box center [352, 131] width 62 height 5
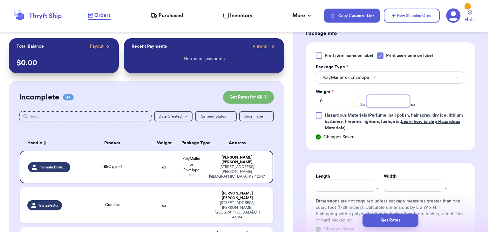
click at [381, 99] on input "number" at bounding box center [387, 101] width 43 height 12
type input "9.9"
click at [322, 179] on input "Length" at bounding box center [345, 185] width 58 height 12
type input "10"
click at [399, 185] on input "Width *" at bounding box center [412, 185] width 58 height 12
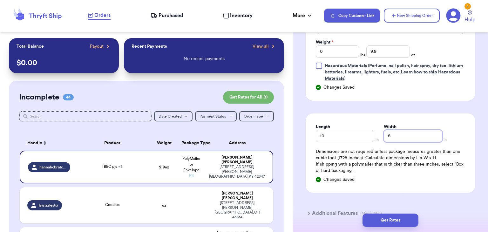
scroll to position [416, 0]
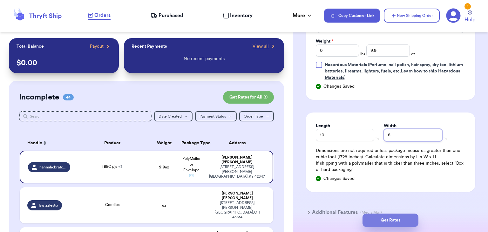
type input "8"
click at [378, 223] on button "Get Rates" at bounding box center [390, 219] width 56 height 13
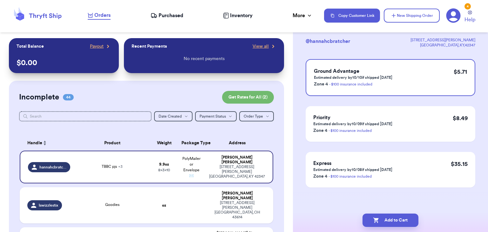
scroll to position [0, 0]
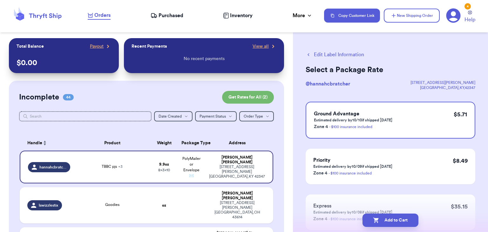
click at [378, 223] on button "Add to Cart" at bounding box center [390, 219] width 56 height 13
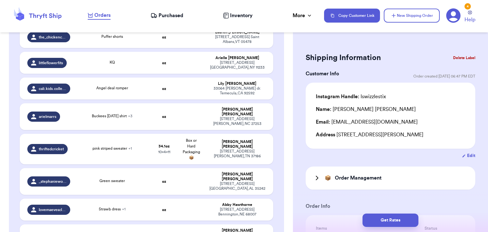
scroll to position [1044, 0]
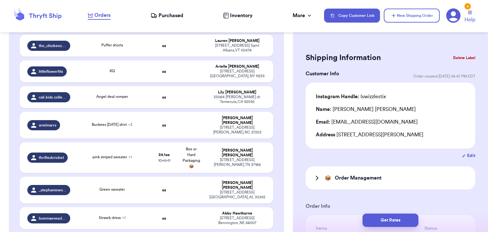
type input "Lots"
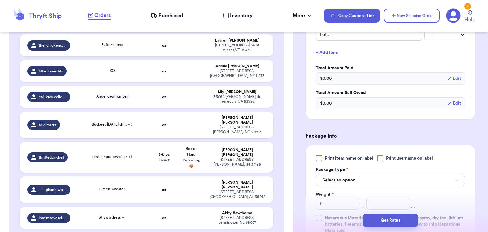
scroll to position [205, 0]
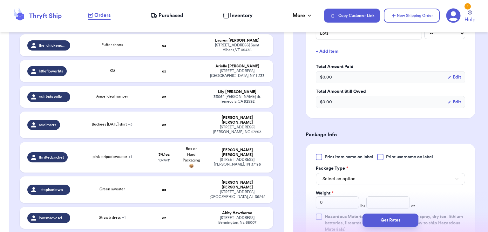
click at [383, 157] on div at bounding box center [380, 157] width 6 height 6
click at [0, 0] on input "Print username on label" at bounding box center [0, 0] width 0 height 0
click at [376, 178] on button "Select an option" at bounding box center [390, 179] width 149 height 12
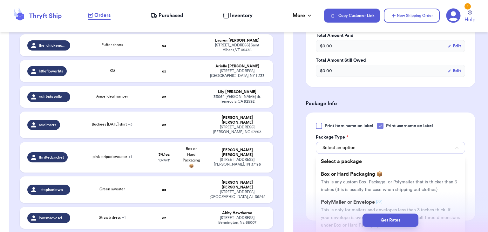
scroll to position [237, 0]
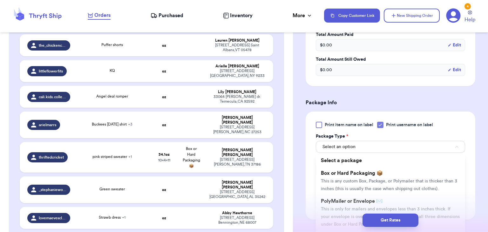
click at [376, 179] on span "This is any custom Box, Package, or Polymailer that is thicker than 3 inches (t…" at bounding box center [389, 185] width 136 height 12
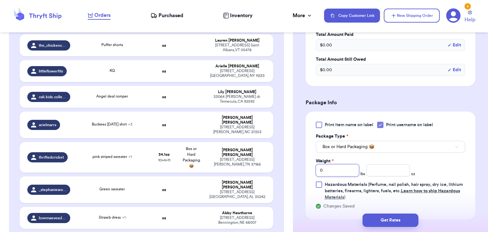
click at [354, 173] on input "0" at bounding box center [337, 170] width 43 height 12
type input "7"
click at [376, 170] on input "number" at bounding box center [387, 170] width 43 height 12
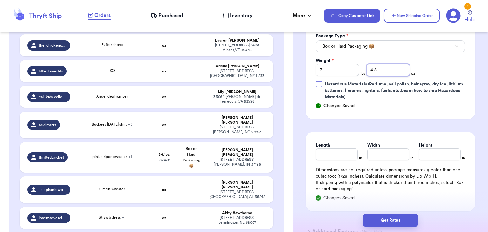
scroll to position [345, 0]
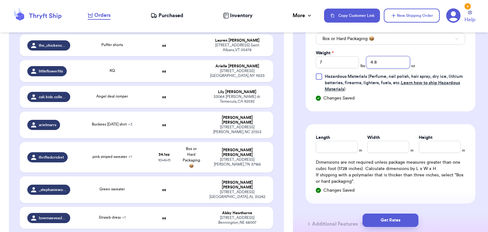
type input "4.8"
click at [330, 152] on div "Length in Width in Height in Dimensions are not required unless package measure…" at bounding box center [390, 163] width 170 height 79
click at [331, 150] on input "Length" at bounding box center [337, 147] width 42 height 12
type input "15"
click at [387, 152] on div "Length * 15 in Width * in Height * in Dimensions are not required unless packag…" at bounding box center [390, 163] width 170 height 79
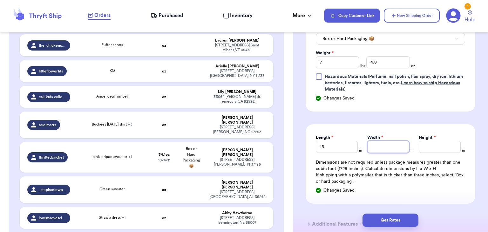
click at [385, 150] on input "Width *" at bounding box center [388, 147] width 42 height 12
type input "7.5"
click at [456, 144] on input "Height *" at bounding box center [439, 147] width 42 height 12
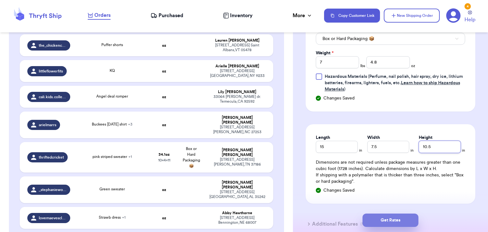
type input "10.5"
click at [390, 223] on button "Get Rates" at bounding box center [390, 219] width 56 height 13
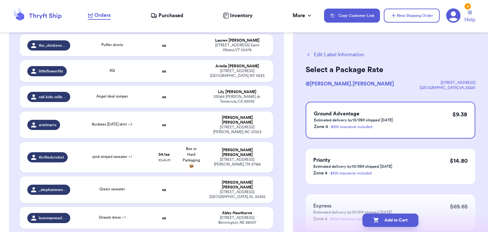
click at [390, 223] on button "Add to Cart" at bounding box center [390, 219] width 56 height 13
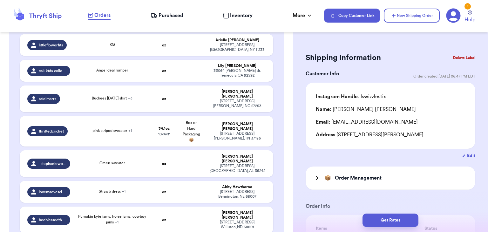
type input "Brown coat"
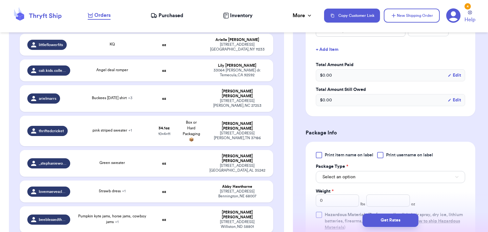
scroll to position [232, 0]
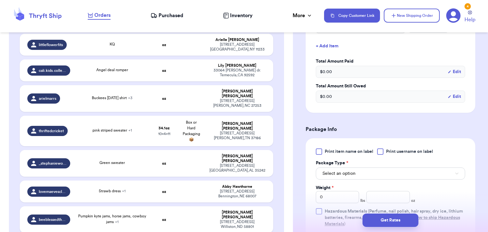
click at [383, 153] on div at bounding box center [380, 151] width 6 height 6
click at [0, 0] on input "Print username on label" at bounding box center [0, 0] width 0 height 0
click at [383, 173] on button "Select an option" at bounding box center [390, 173] width 149 height 12
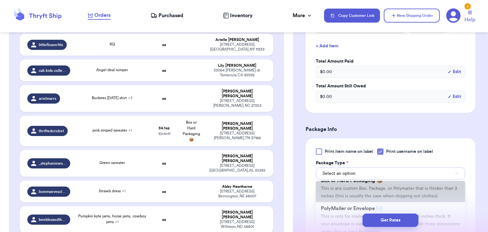
scroll to position [20, 0]
click at [377, 196] on span "This is any custom Box, Package, or Polymailer that is thicker than 3 inches (t…" at bounding box center [389, 191] width 136 height 12
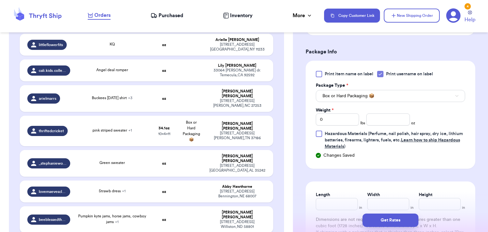
scroll to position [310, 0]
click at [344, 123] on input "0" at bounding box center [337, 118] width 43 height 12
type input "2"
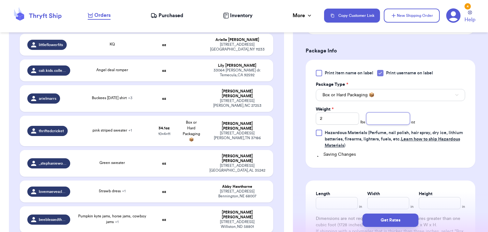
click at [376, 118] on input "number" at bounding box center [387, 118] width 43 height 12
type input "4.7"
click at [334, 205] on input "Length" at bounding box center [337, 203] width 42 height 12
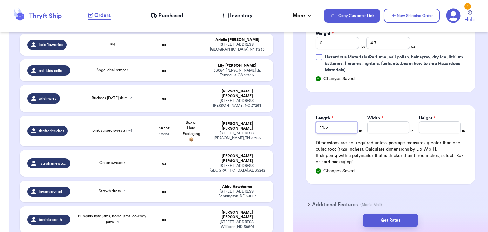
scroll to position [386, 0]
type input "14.5"
click at [382, 125] on input "Width *" at bounding box center [388, 127] width 42 height 12
type input "10"
click at [426, 121] on input "Height *" at bounding box center [439, 127] width 42 height 12
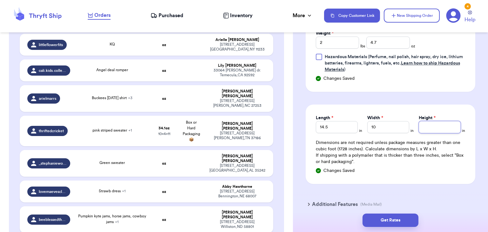
type input "6"
type input "5"
click at [390, 225] on button "Get Rates" at bounding box center [390, 219] width 56 height 13
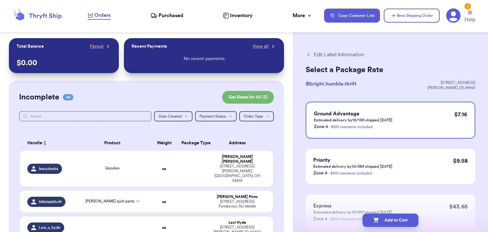
scroll to position [1, 0]
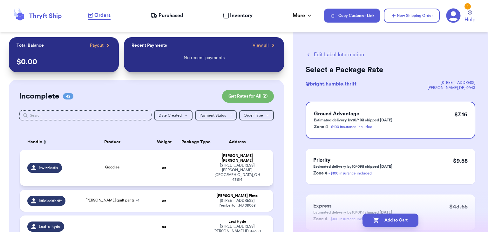
click at [128, 167] on td "Goodies" at bounding box center [112, 168] width 76 height 36
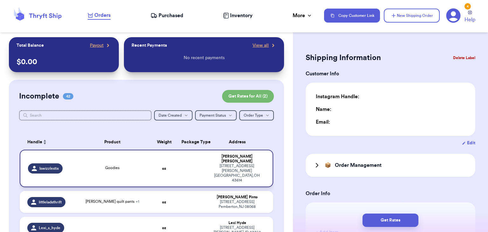
type input "0"
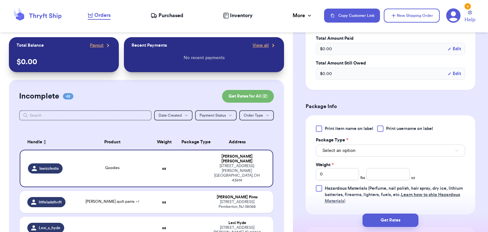
scroll to position [241, 0]
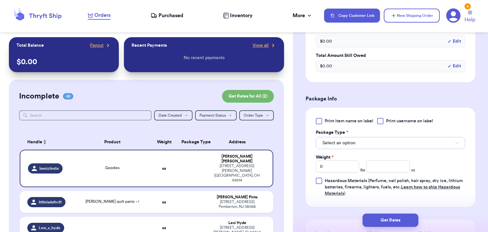
click at [391, 140] on button "Select an option" at bounding box center [390, 143] width 149 height 12
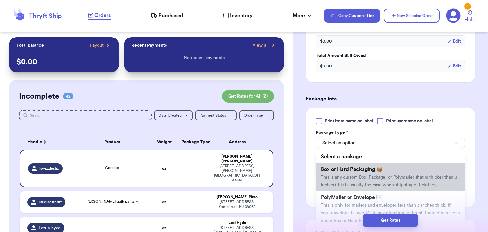
click at [384, 181] on li "Box or Hard Packaging 📦 This is any custom Box, Package, or Polymailer that is …" at bounding box center [390, 177] width 149 height 28
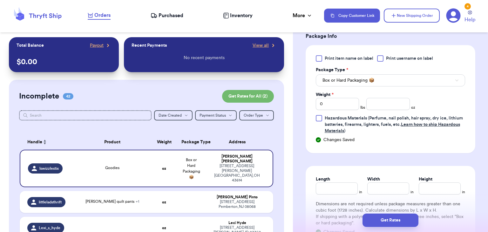
scroll to position [310, 0]
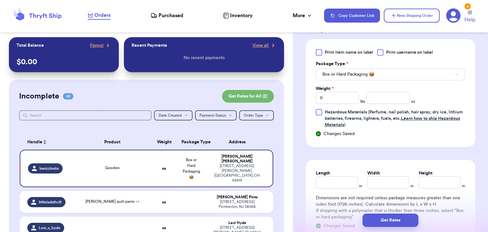
click at [377, 54] on div at bounding box center [380, 52] width 6 height 6
click at [0, 0] on input "Print username on label" at bounding box center [0, 0] width 0 height 0
click at [341, 95] on input "0" at bounding box center [337, 98] width 43 height 12
click at [380, 96] on input "number" at bounding box center [387, 98] width 43 height 12
click at [345, 184] on input "Length" at bounding box center [337, 182] width 42 height 12
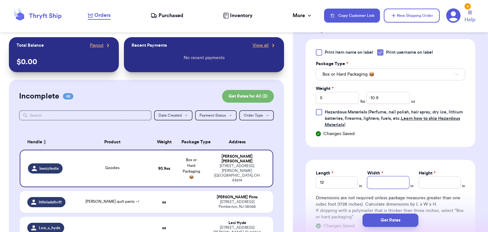
click at [391, 183] on input "Width *" at bounding box center [388, 182] width 42 height 12
click at [424, 184] on input "Height *" at bounding box center [439, 182] width 42 height 12
click at [398, 218] on button "Get Rates" at bounding box center [390, 219] width 56 height 13
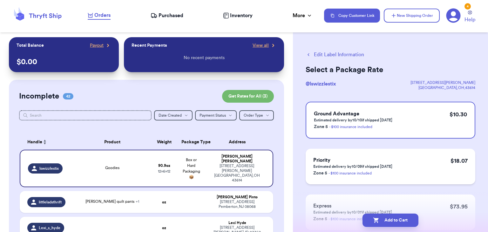
scroll to position [42, 0]
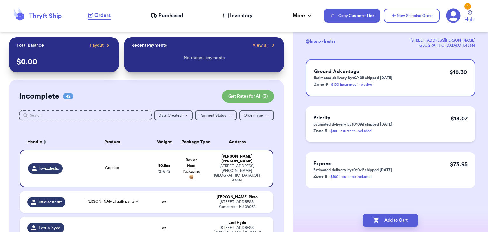
click at [419, 127] on div "Priority Estimated delivery by 10/09 if shipped [DATE] Zone 5 - $100 insurance …" at bounding box center [390, 124] width 170 height 36
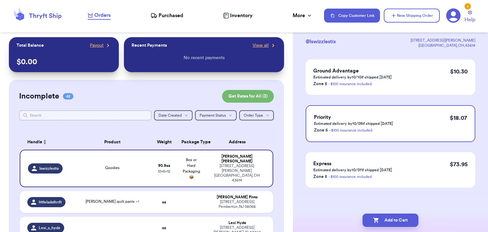
click at [123, 116] on input "text" at bounding box center [85, 115] width 132 height 10
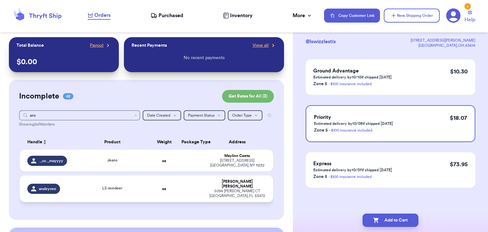
click at [119, 189] on td "LS reindeer" at bounding box center [112, 188] width 76 height 27
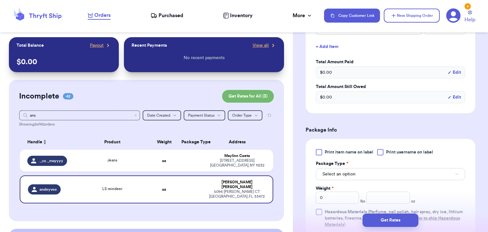
scroll to position [214, 0]
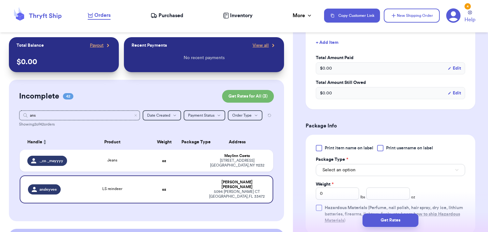
click at [380, 151] on div at bounding box center [380, 148] width 6 height 6
click at [0, 0] on input "Print username on label" at bounding box center [0, 0] width 0 height 0
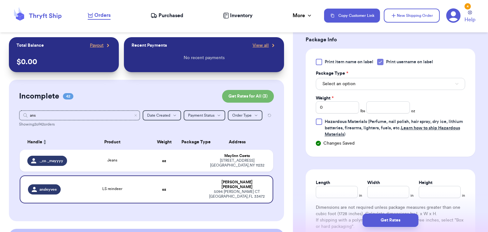
scroll to position [304, 0]
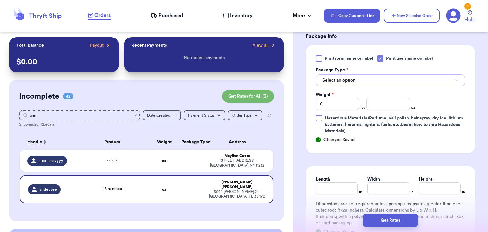
click at [381, 86] on button "Select an option" at bounding box center [390, 80] width 149 height 12
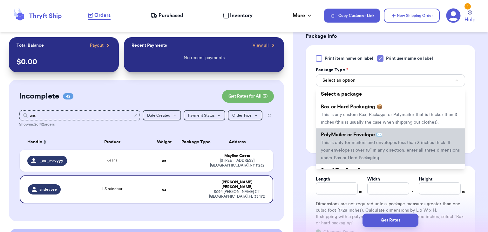
click at [375, 137] on span "PolyMailer or Envelope ✉️" at bounding box center [352, 134] width 62 height 5
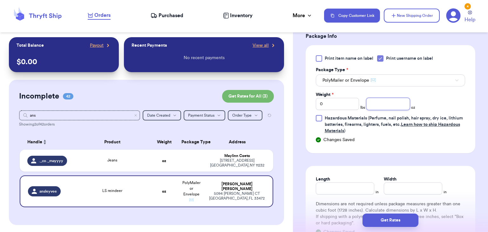
click at [404, 107] on input "number" at bounding box center [387, 104] width 43 height 12
click at [360, 194] on input "Length" at bounding box center [345, 188] width 58 height 12
click at [419, 194] on input "Width *" at bounding box center [412, 188] width 58 height 12
click at [402, 223] on button "Get Rates" at bounding box center [390, 219] width 56 height 13
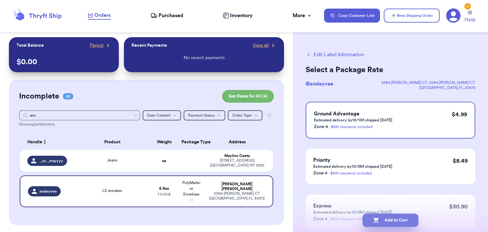
click at [386, 221] on button "Add to Cart" at bounding box center [390, 219] width 56 height 13
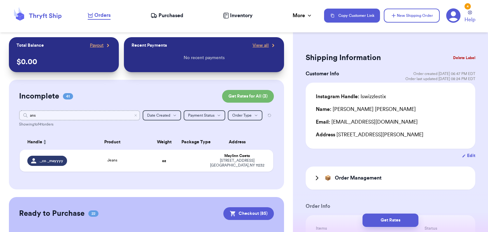
click at [136, 118] on input "ans" at bounding box center [79, 115] width 121 height 10
click at [136, 115] on icon "Clear search" at bounding box center [136, 115] width 2 height 2
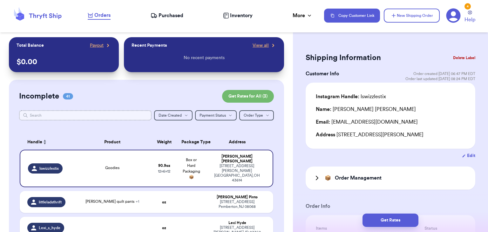
click at [103, 110] on input "text" at bounding box center [85, 115] width 132 height 10
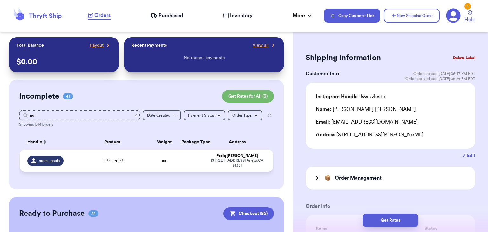
click at [84, 163] on div "Turtle top + 1" at bounding box center [112, 160] width 69 height 7
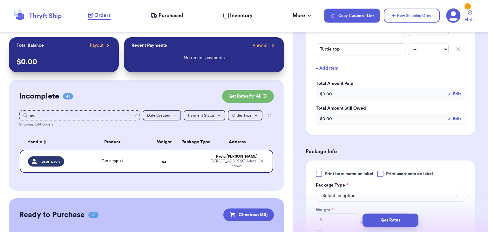
scroll to position [223, 0]
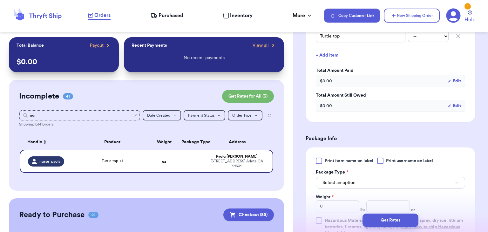
click at [381, 159] on div at bounding box center [380, 160] width 6 height 6
click at [0, 0] on input "Print username on label" at bounding box center [0, 0] width 0 height 0
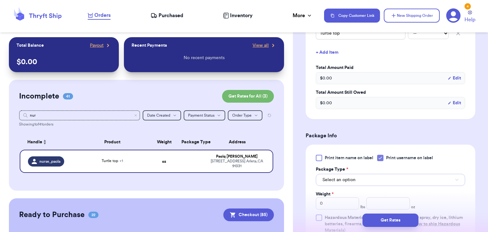
click at [384, 181] on button "Select an option" at bounding box center [390, 180] width 149 height 12
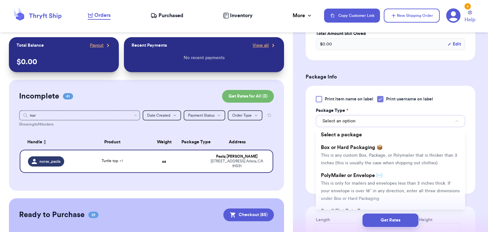
scroll to position [285, 0]
click at [384, 181] on span "This is only for mailers and envelopes less than 3 inches thick. If your envelo…" at bounding box center [390, 190] width 139 height 20
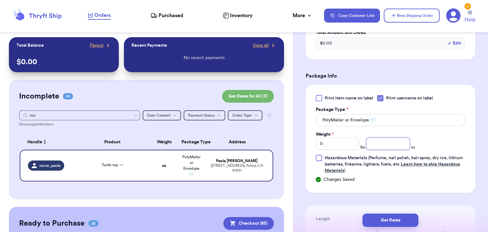
click at [387, 137] on input "number" at bounding box center [387, 143] width 43 height 12
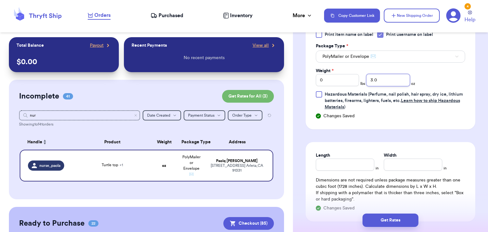
scroll to position [354, 0]
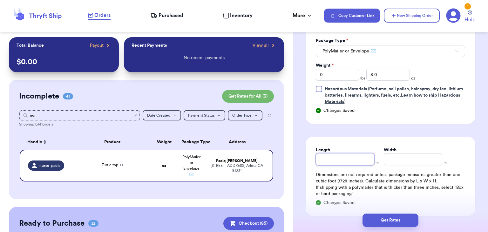
click at [354, 157] on input "Length" at bounding box center [345, 159] width 58 height 12
click at [419, 151] on div "Width *" at bounding box center [412, 150] width 58 height 6
click at [419, 163] on input "Width *" at bounding box center [412, 159] width 58 height 12
click at [379, 220] on button "Get Rates" at bounding box center [390, 219] width 56 height 13
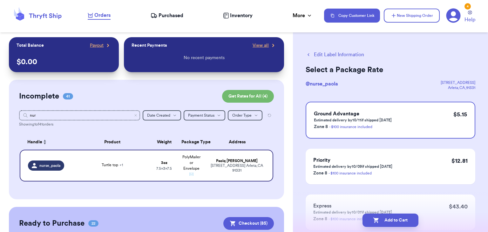
click at [379, 220] on button "Add to Cart" at bounding box center [390, 219] width 56 height 13
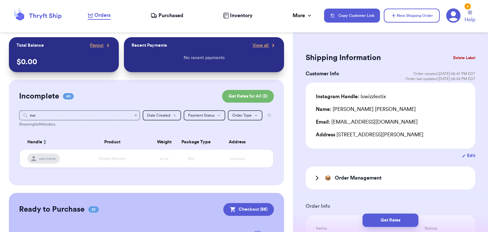
click at [136, 115] on icon "Clear search" at bounding box center [136, 115] width 4 height 4
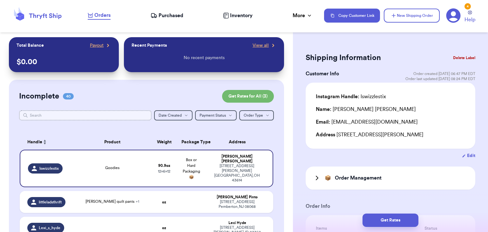
click at [103, 112] on input "text" at bounding box center [85, 115] width 132 height 10
